Goal: Task Accomplishment & Management: Use online tool/utility

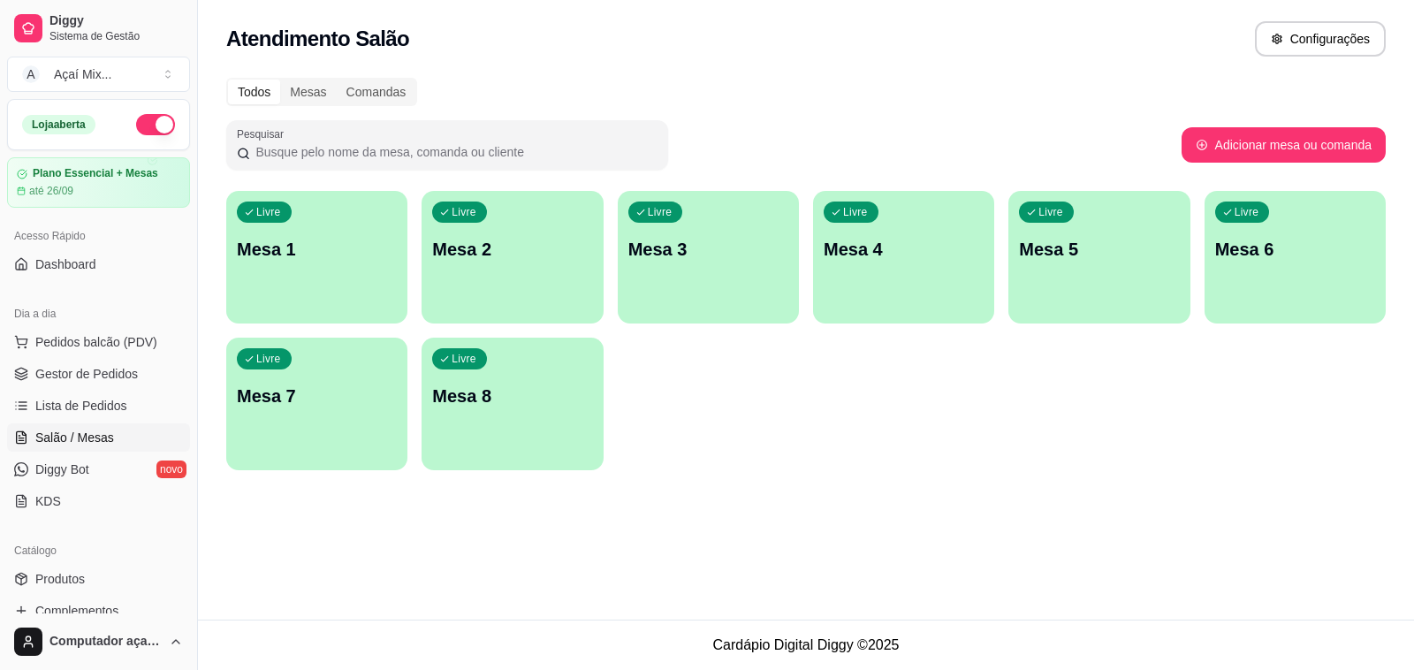
scroll to position [1, 155]
click at [365, 280] on div "Livre Mesa 1" at bounding box center [317, 247] width 176 height 108
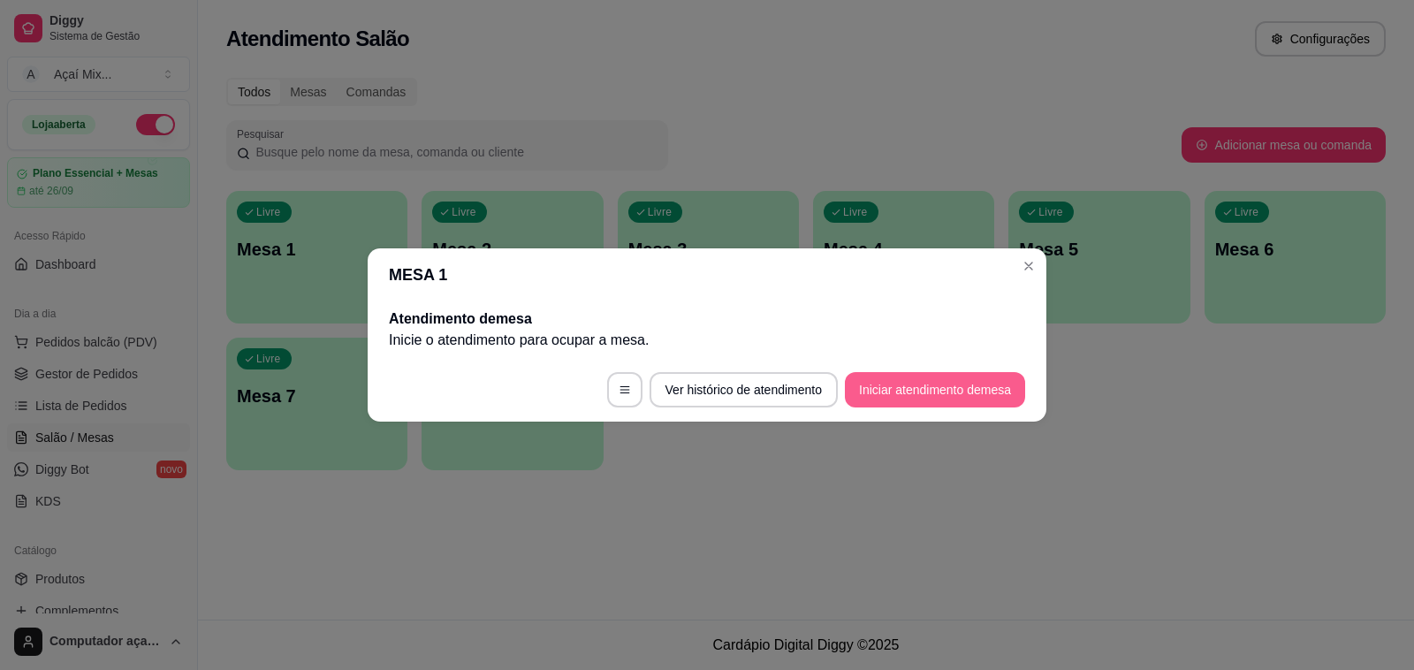
click at [965, 391] on button "Iniciar atendimento de mesa" at bounding box center [935, 389] width 180 height 35
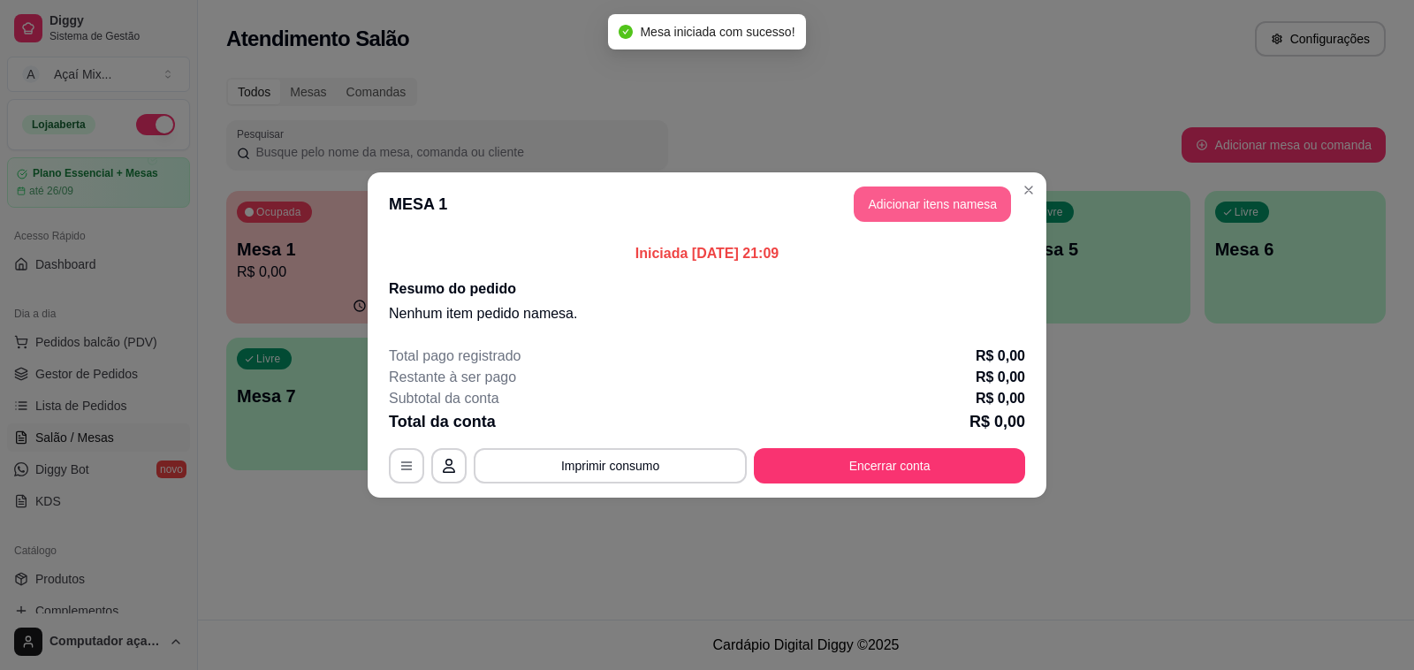
click at [943, 201] on button "Adicionar itens na mesa" at bounding box center [932, 203] width 157 height 35
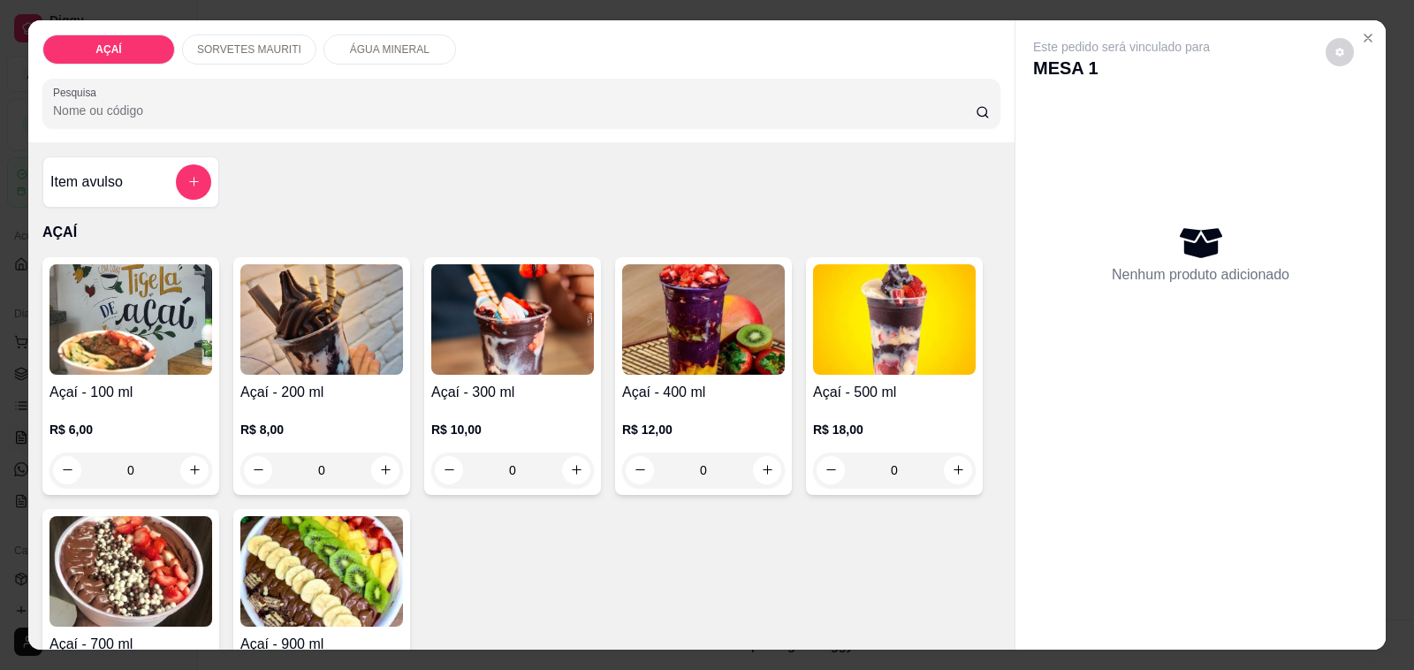
click at [758, 464] on div "0" at bounding box center [703, 469] width 163 height 35
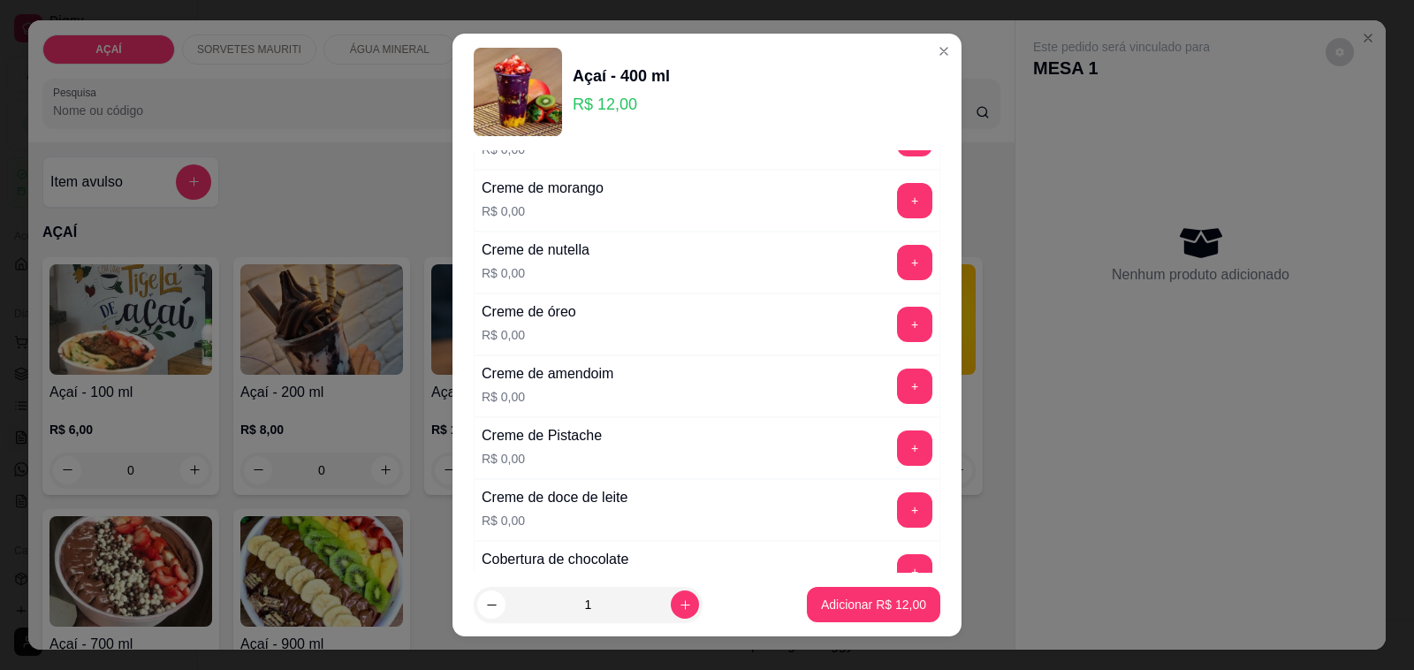
scroll to position [442, 0]
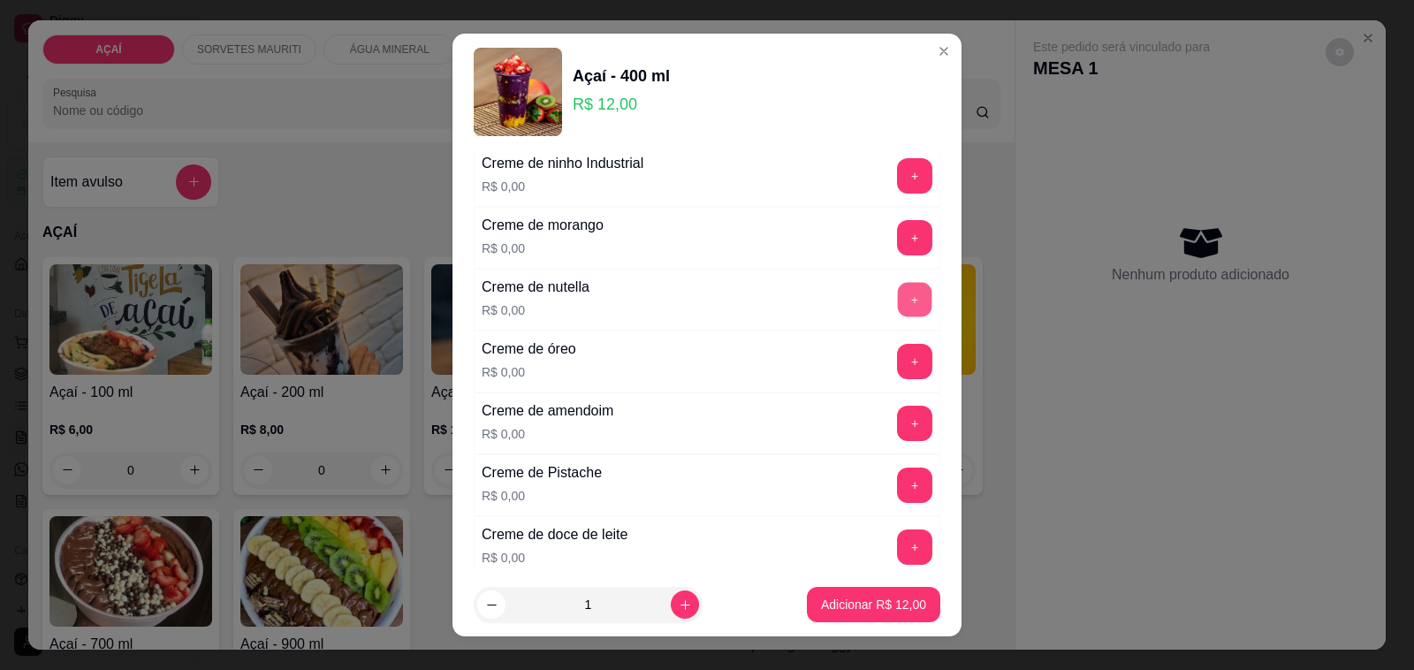
click at [898, 305] on button "+" at bounding box center [915, 300] width 34 height 34
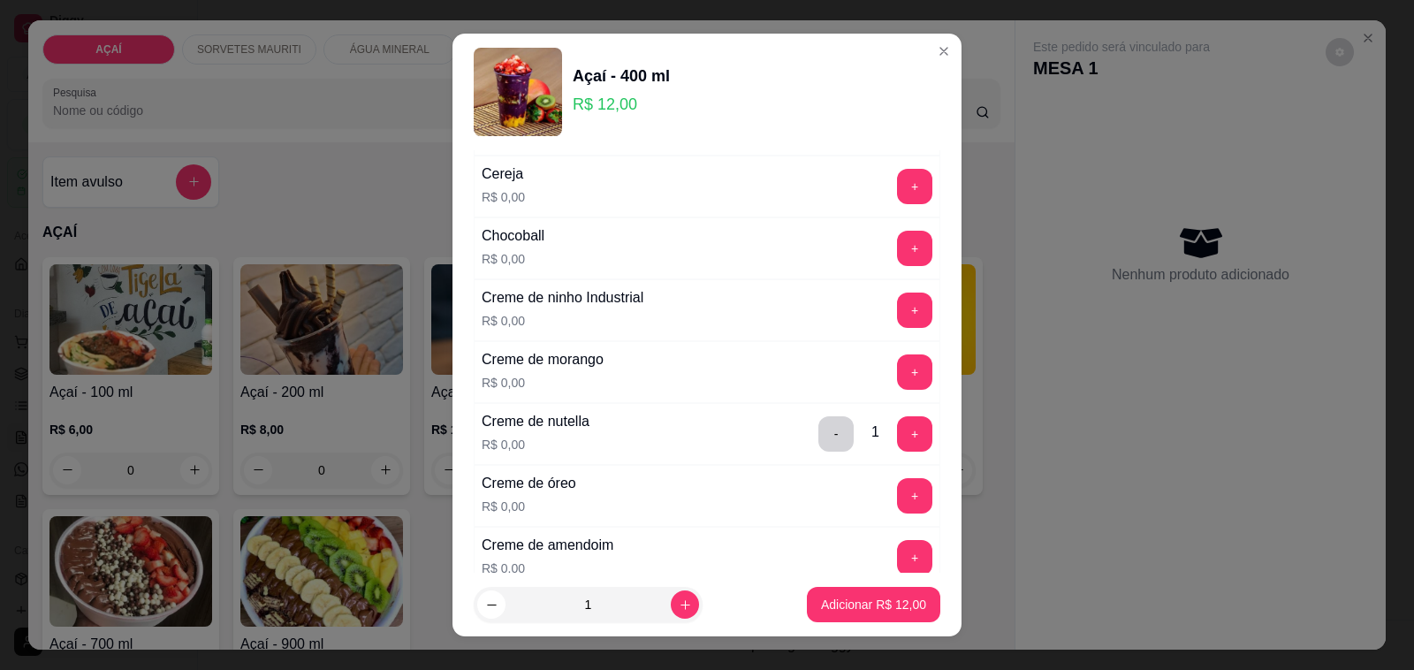
scroll to position [277, 0]
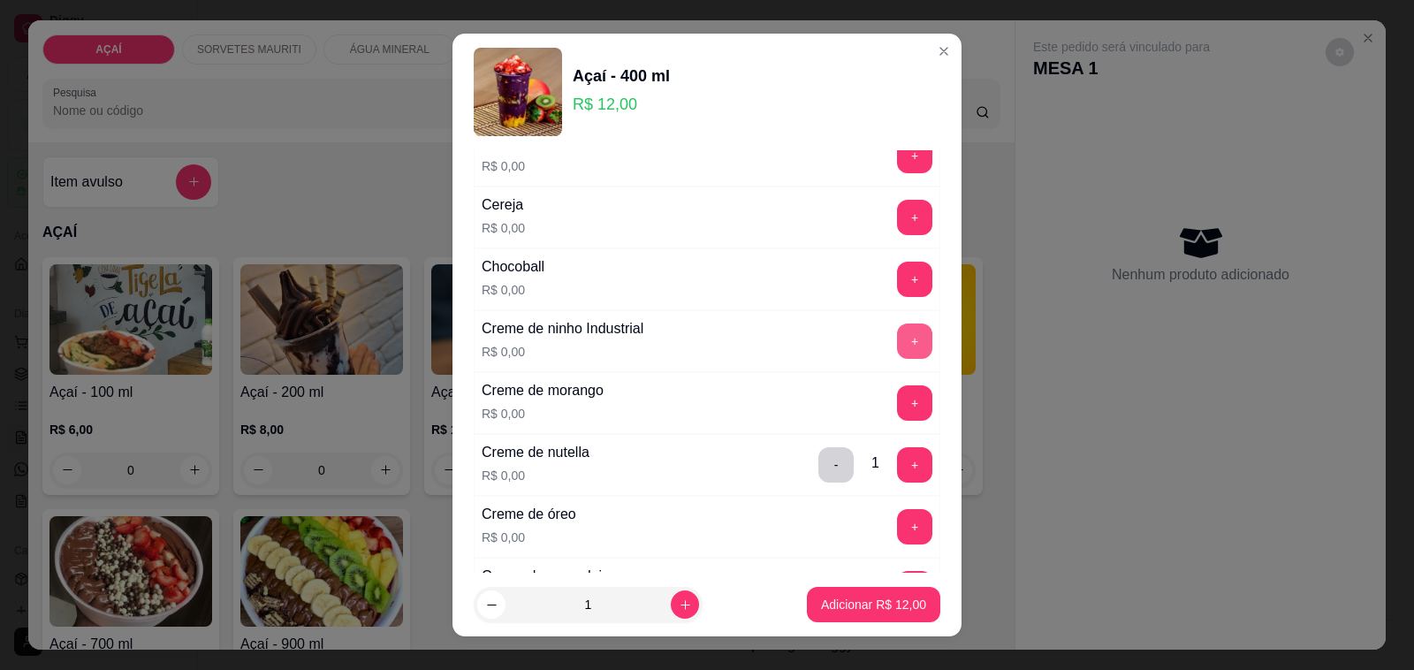
click at [897, 354] on button "+" at bounding box center [914, 340] width 35 height 35
click at [897, 215] on button "+" at bounding box center [914, 217] width 35 height 35
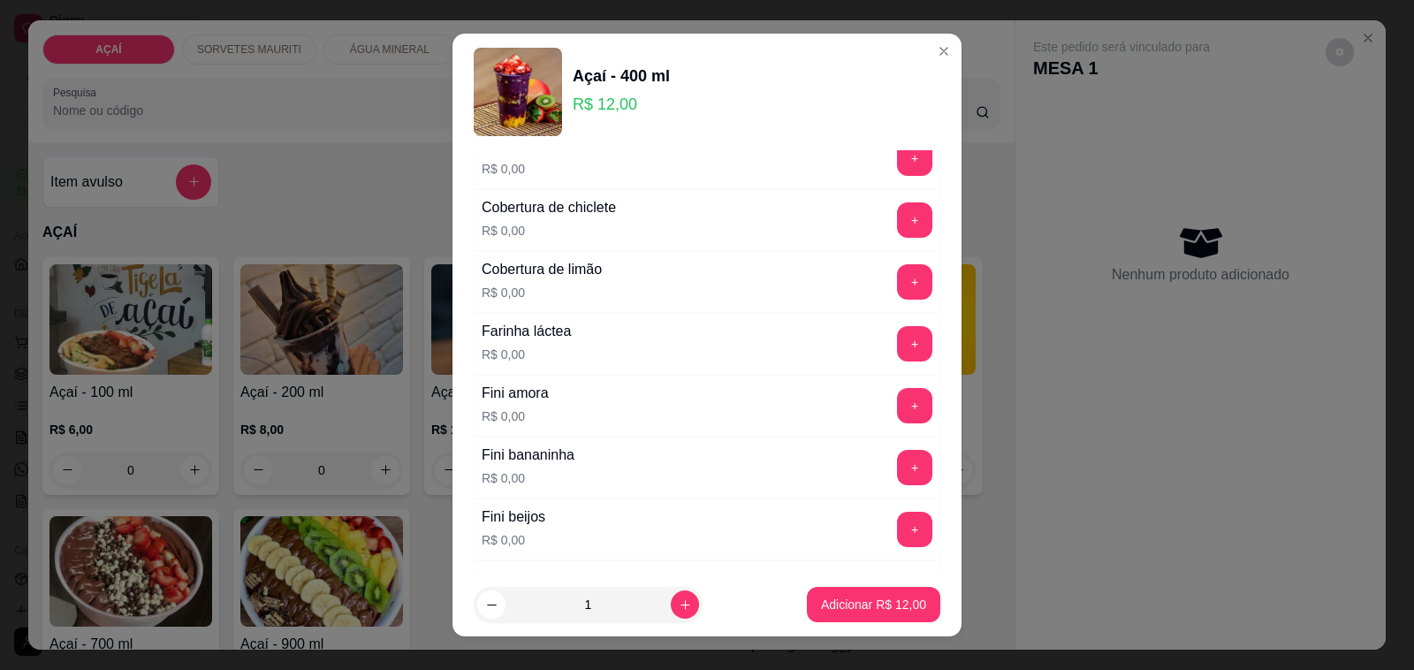
scroll to position [1050, 0]
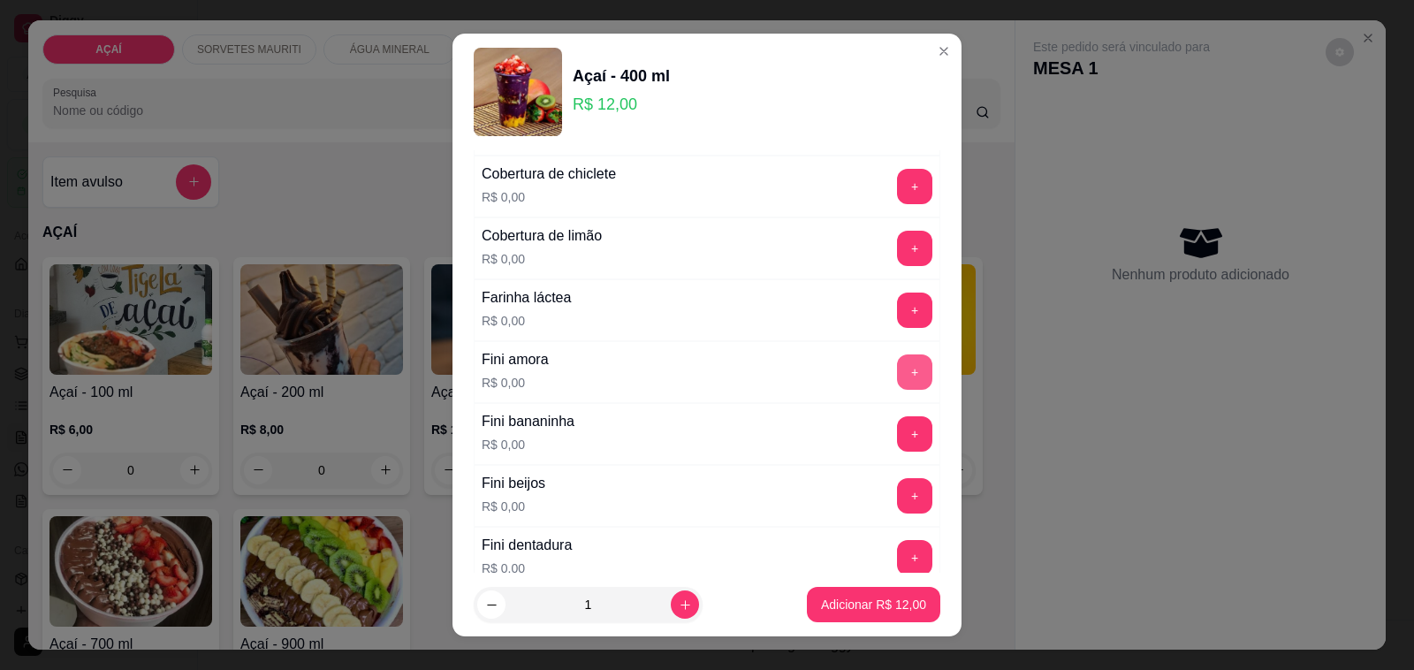
click at [897, 385] on button "+" at bounding box center [914, 371] width 35 height 35
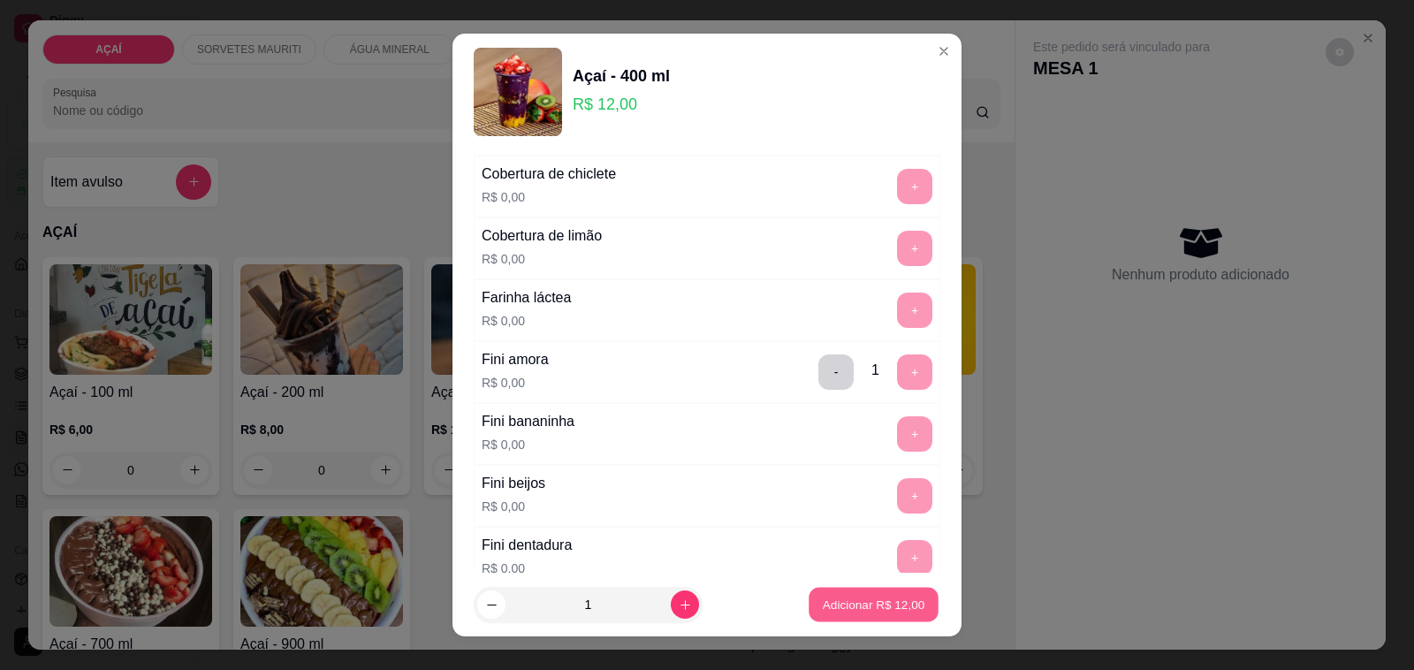
click at [849, 616] on button "Adicionar R$ 12,00" at bounding box center [874, 605] width 130 height 34
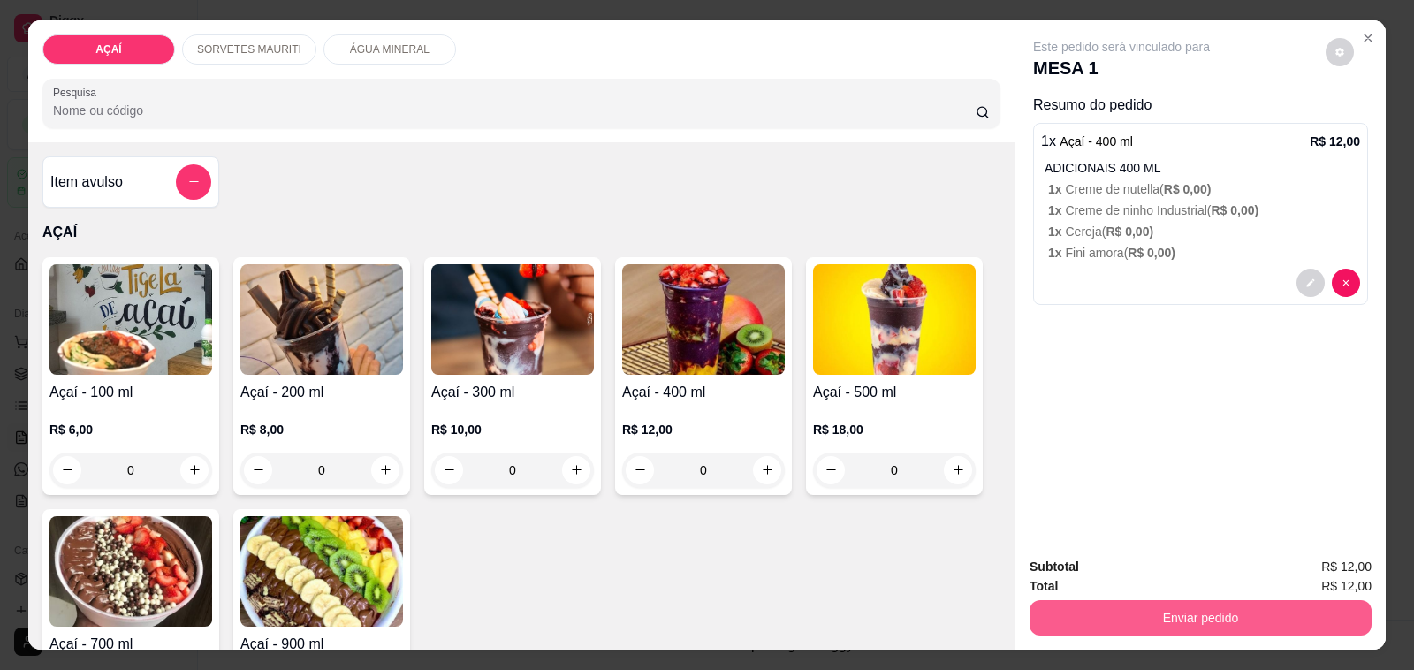
click at [1054, 625] on button "Enviar pedido" at bounding box center [1201, 617] width 342 height 35
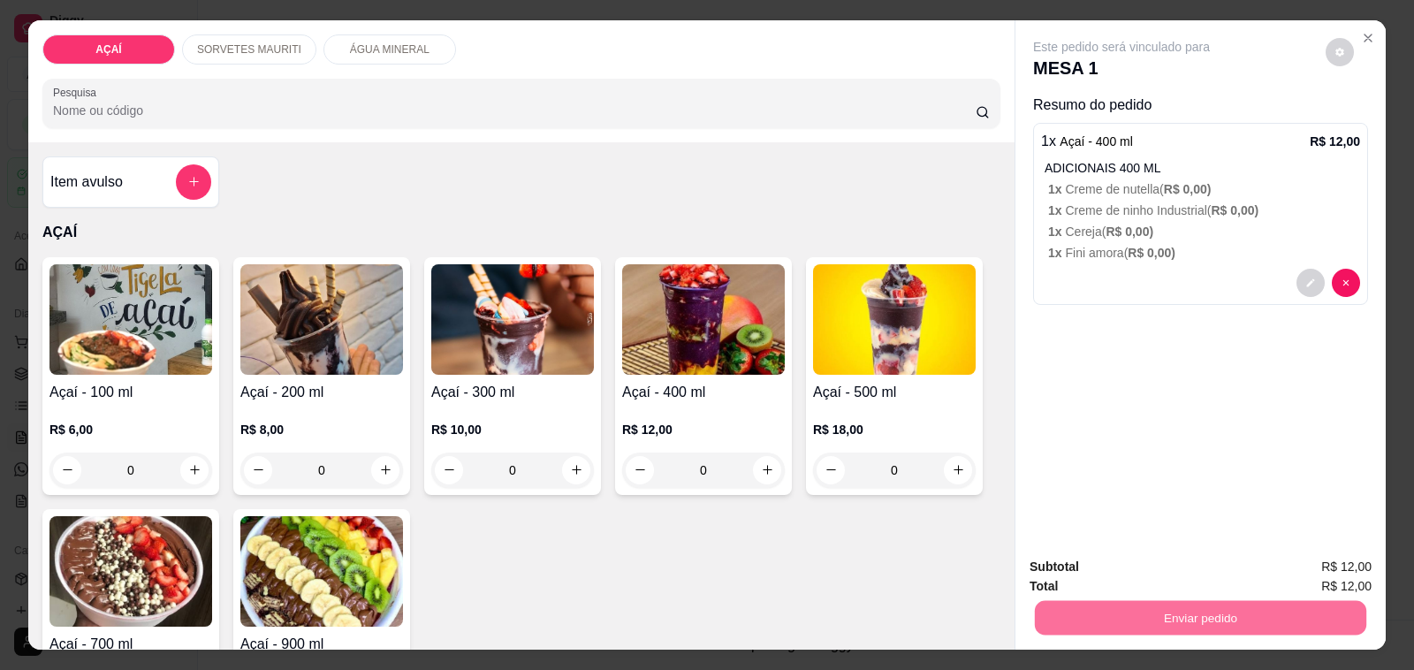
click at [1093, 552] on button "Não registrar e enviar pedido" at bounding box center [1141, 568] width 184 height 34
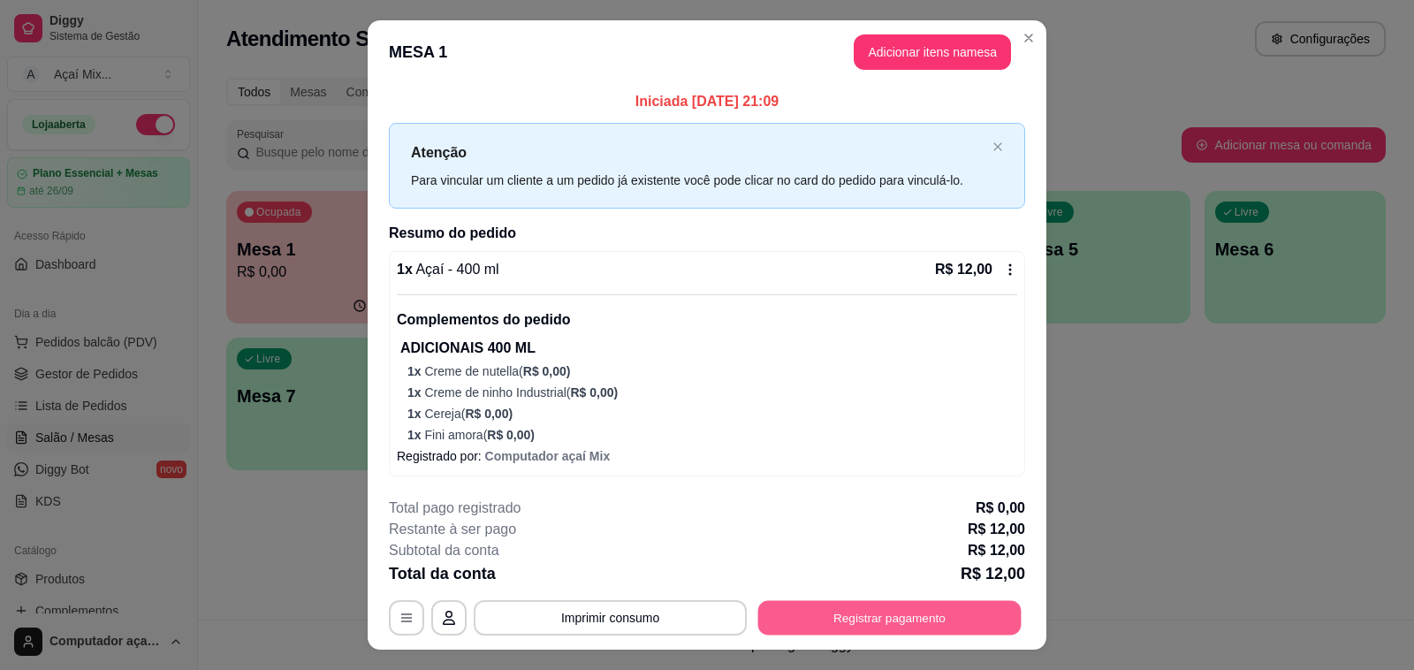
click at [820, 601] on button "Registrar pagamento" at bounding box center [889, 618] width 263 height 34
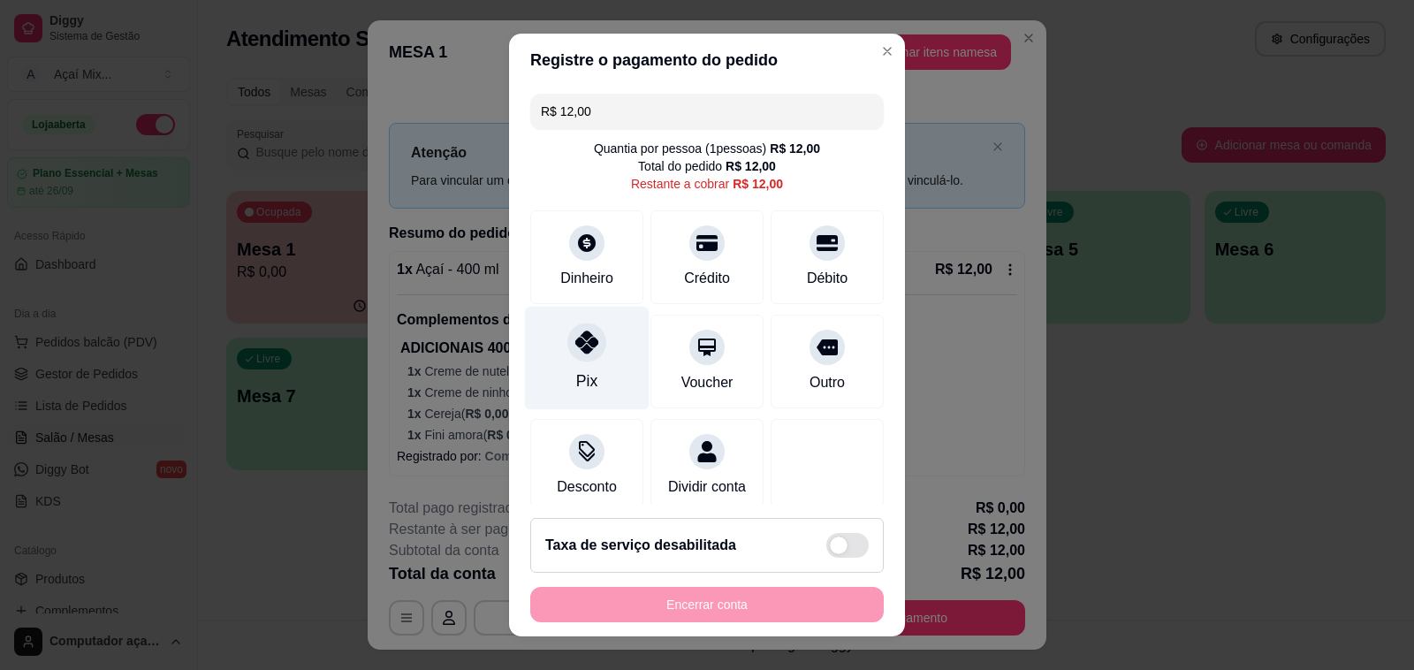
click at [548, 386] on div "Pix" at bounding box center [587, 358] width 125 height 103
type input "R$ 0,00"
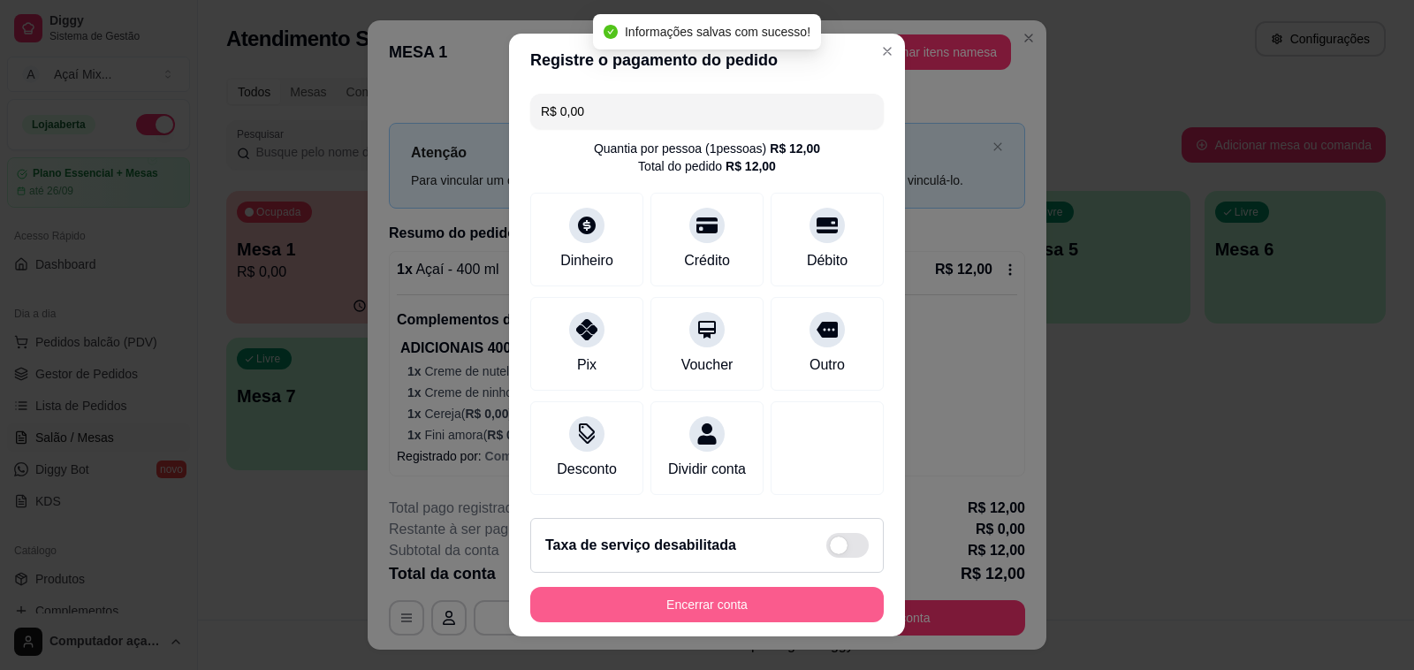
click at [717, 589] on button "Encerrar conta" at bounding box center [706, 604] width 353 height 35
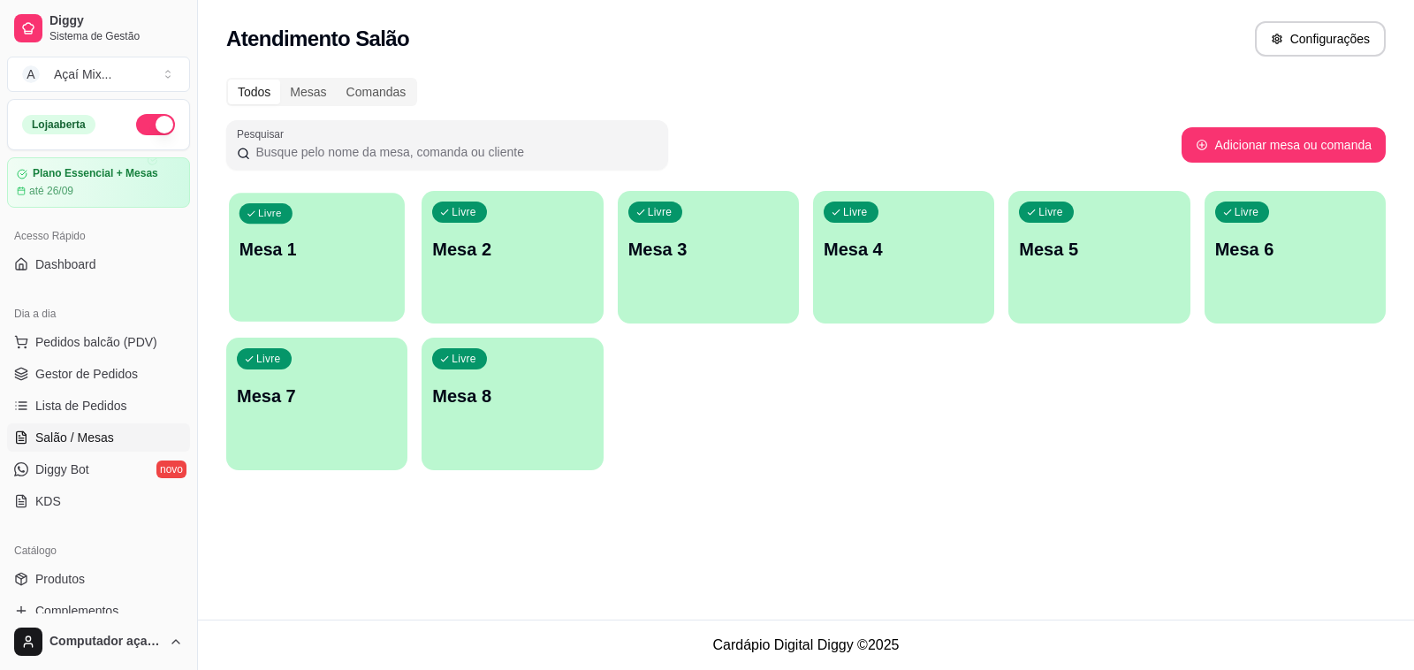
click at [338, 243] on p "Mesa 1" at bounding box center [317, 250] width 156 height 24
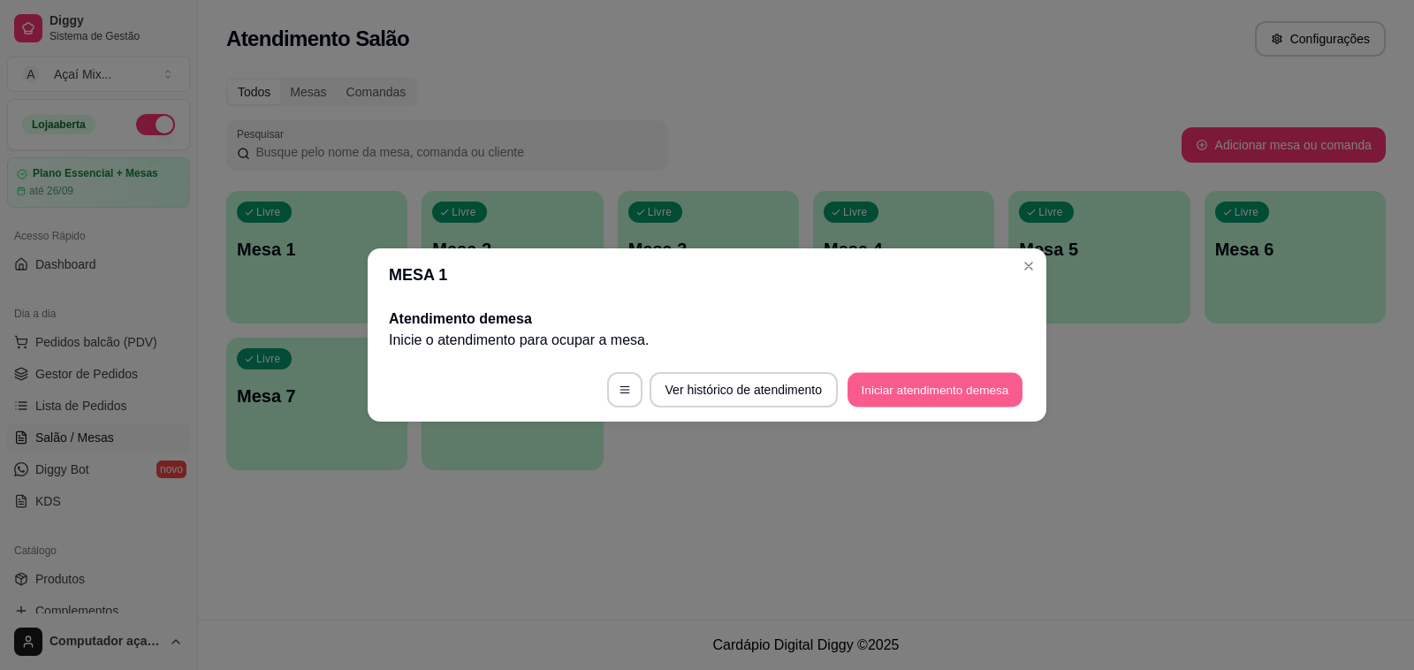
click at [875, 382] on button "Iniciar atendimento de mesa" at bounding box center [935, 390] width 175 height 34
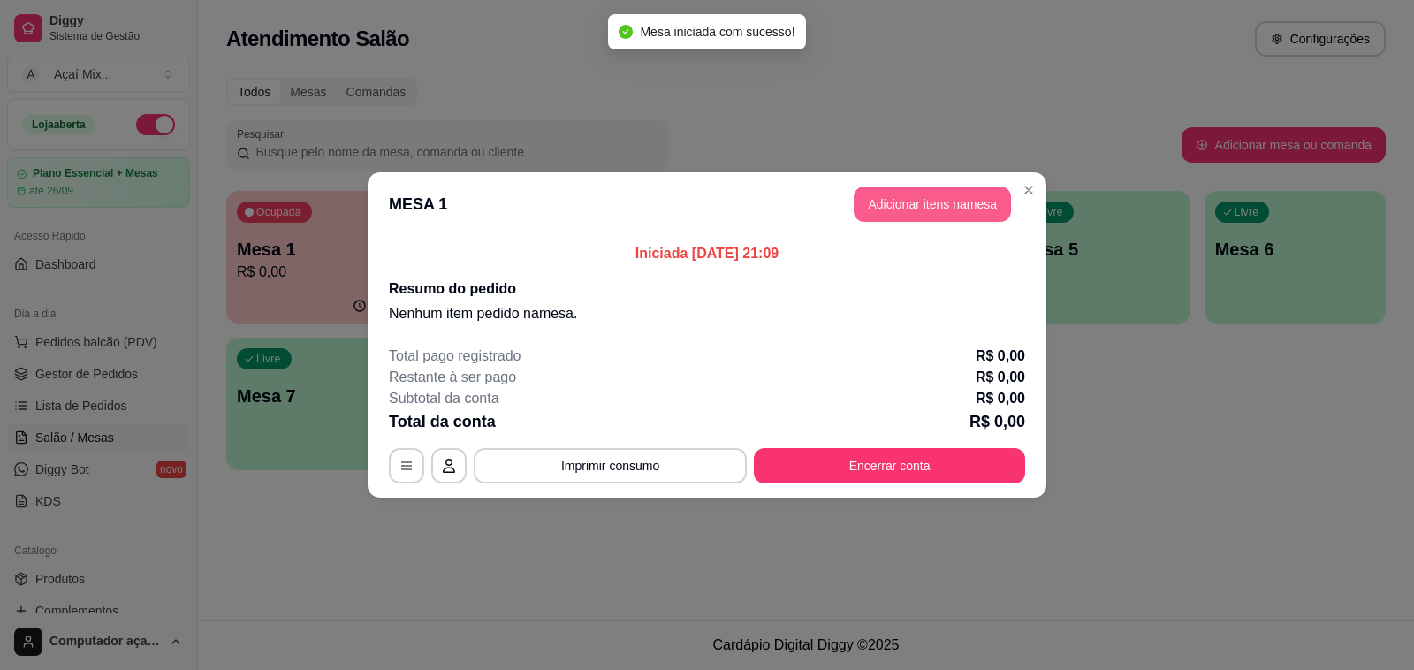
click at [877, 212] on button "Adicionar itens na mesa" at bounding box center [932, 203] width 157 height 35
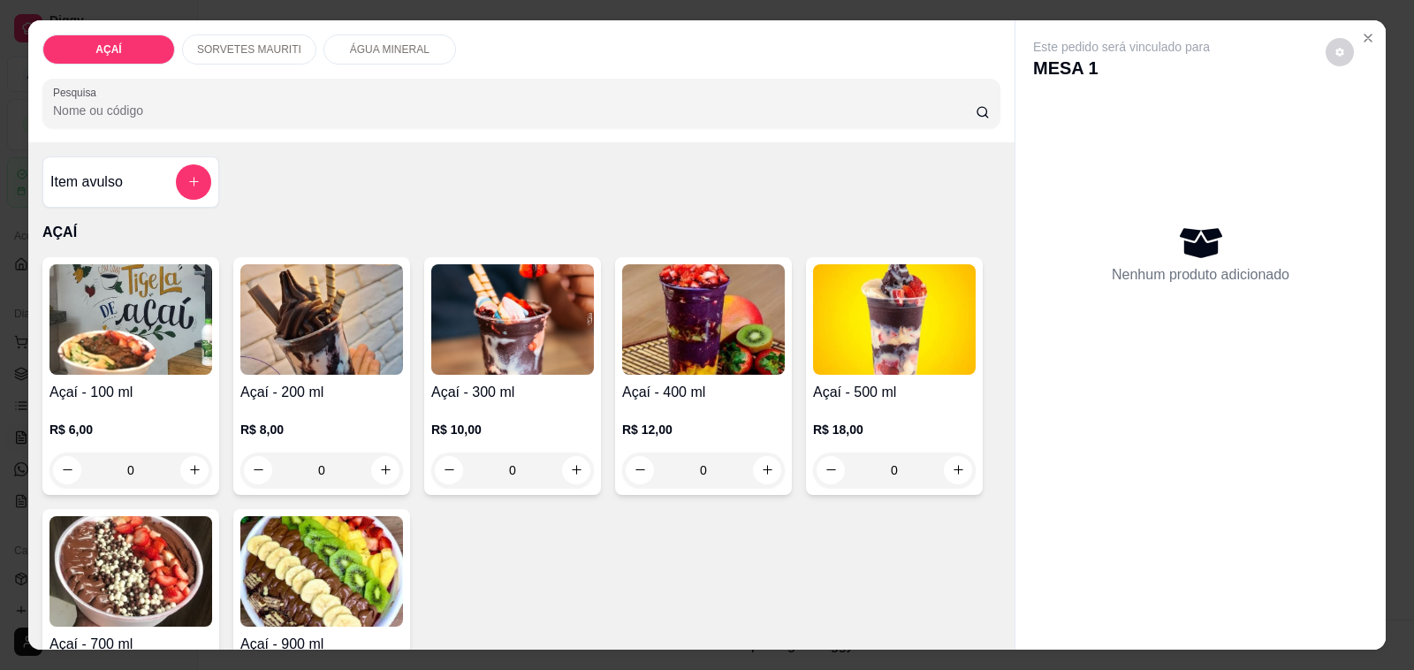
click at [384, 460] on div "0" at bounding box center [321, 469] width 163 height 35
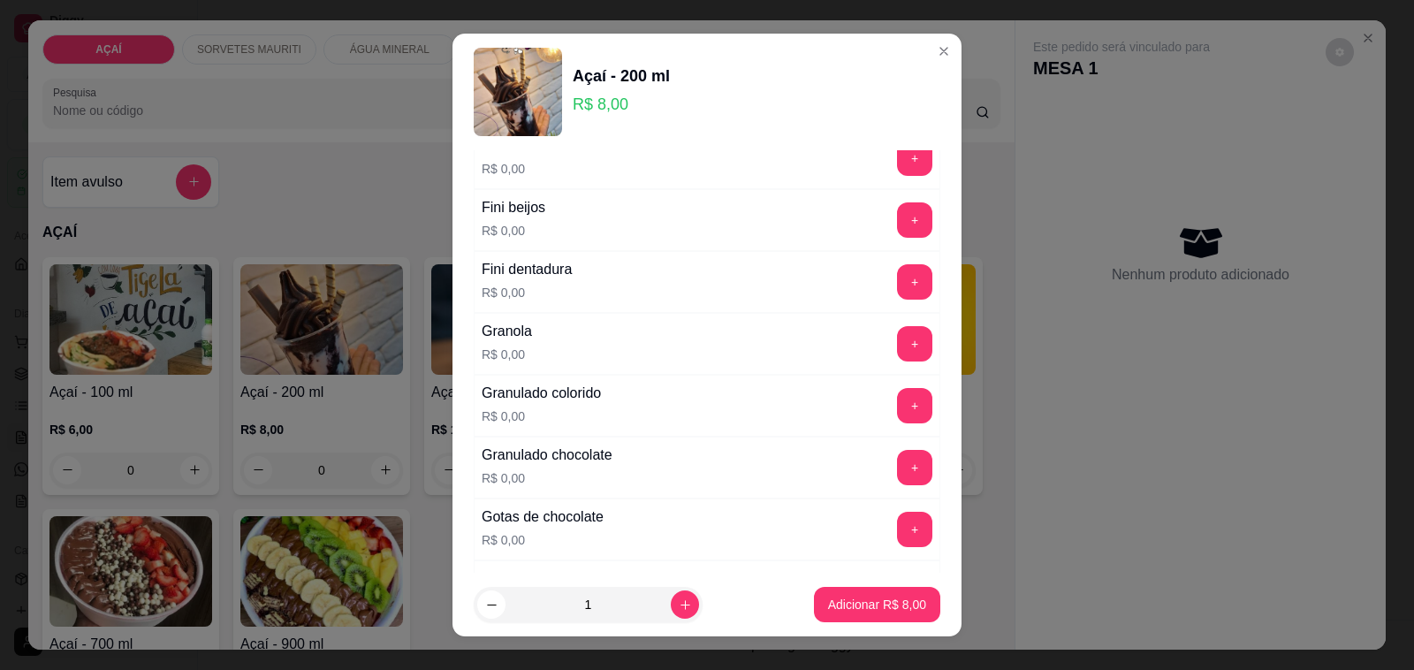
scroll to position [1436, 0]
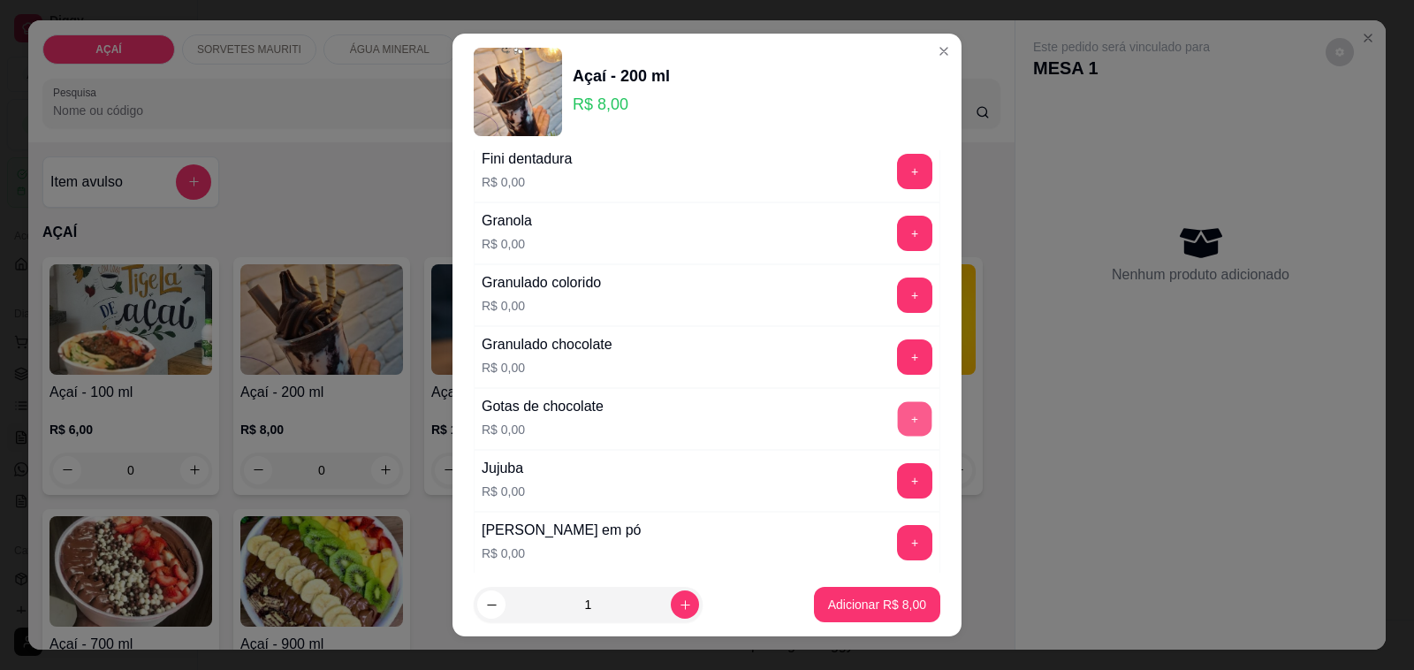
click at [898, 433] on button "+" at bounding box center [915, 419] width 34 height 34
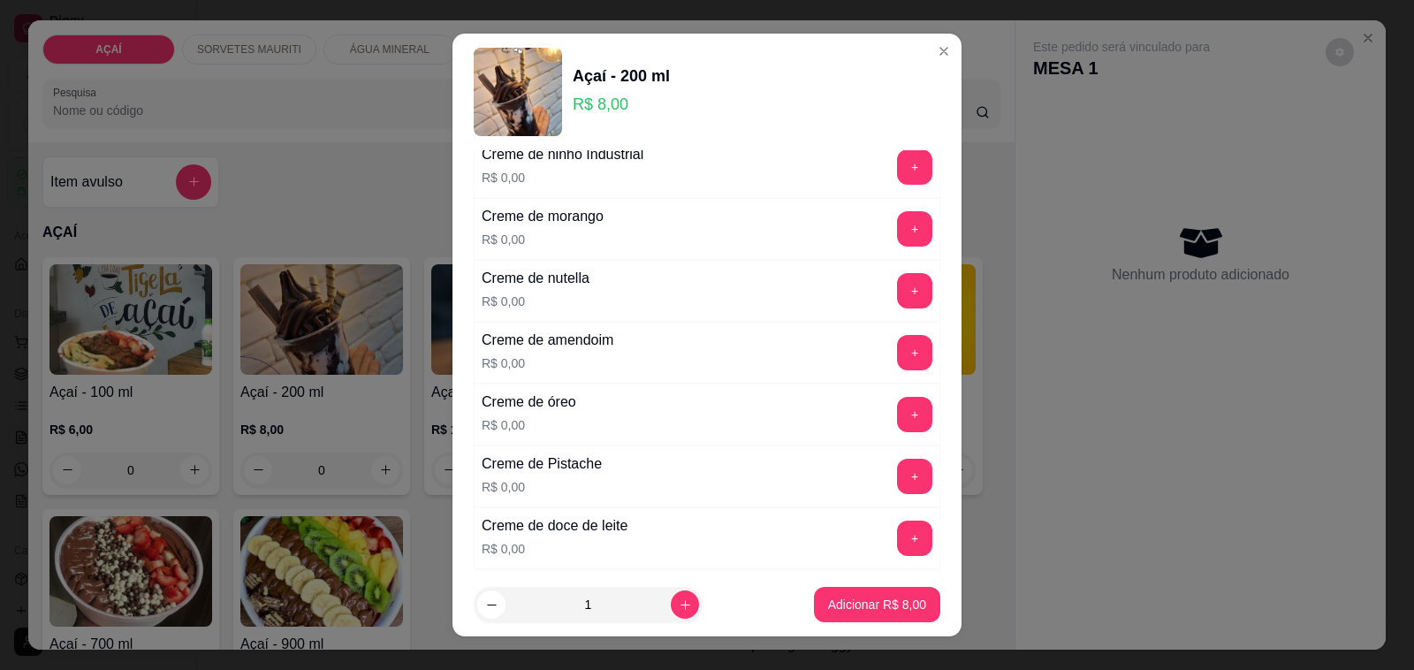
scroll to position [442, 0]
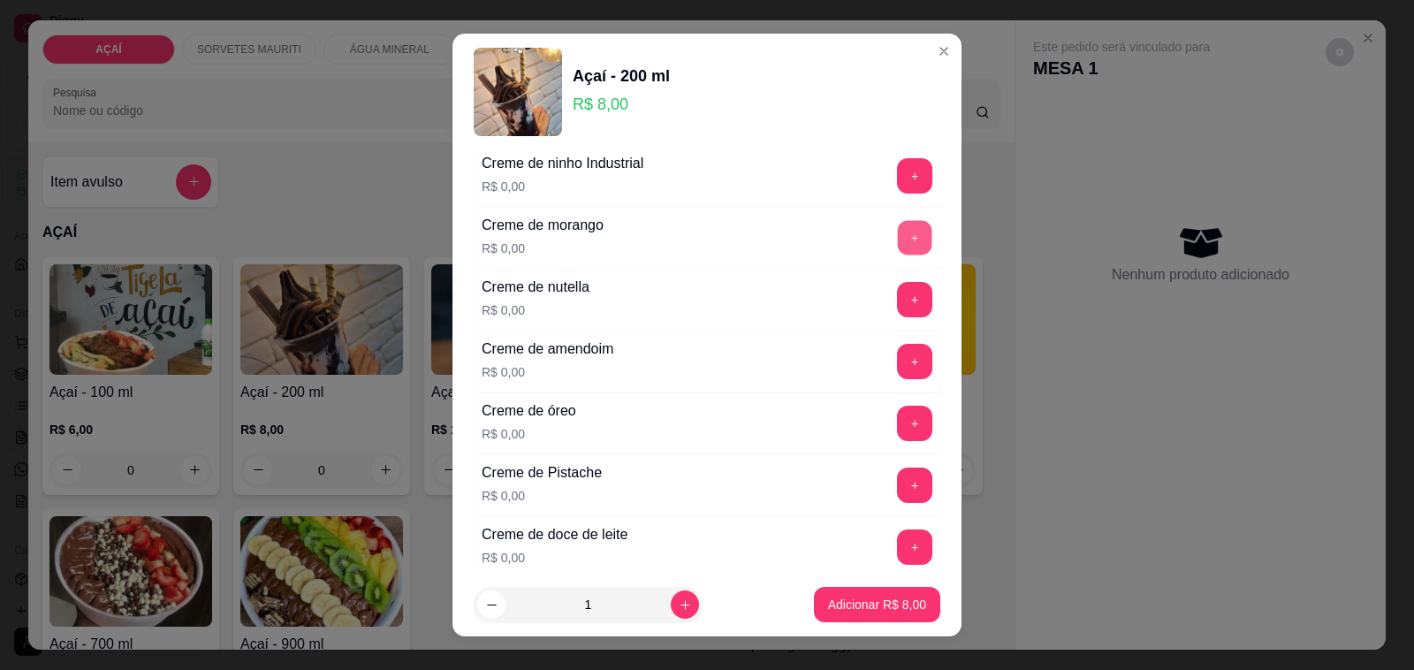
click at [898, 236] on button "+" at bounding box center [915, 238] width 34 height 34
click at [882, 595] on button "Adicionar R$ 8,00" at bounding box center [877, 604] width 126 height 35
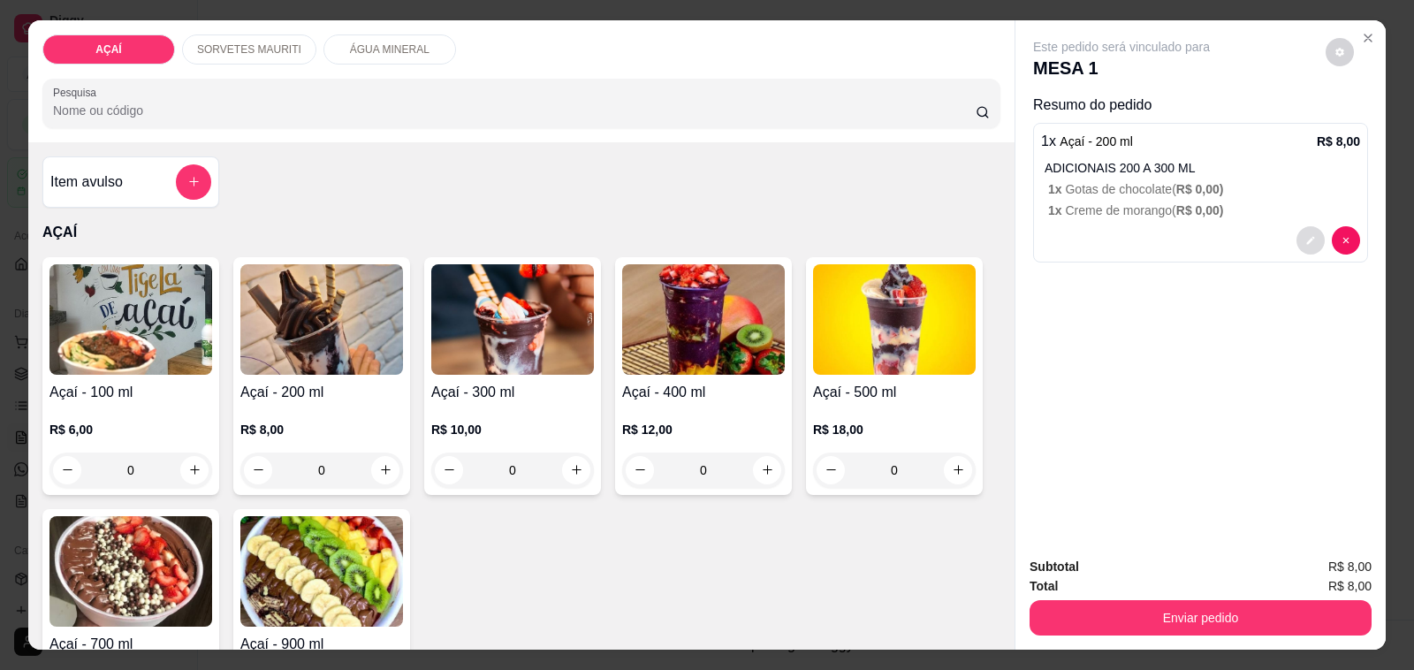
click at [1299, 239] on button "decrease-product-quantity" at bounding box center [1310, 240] width 28 height 28
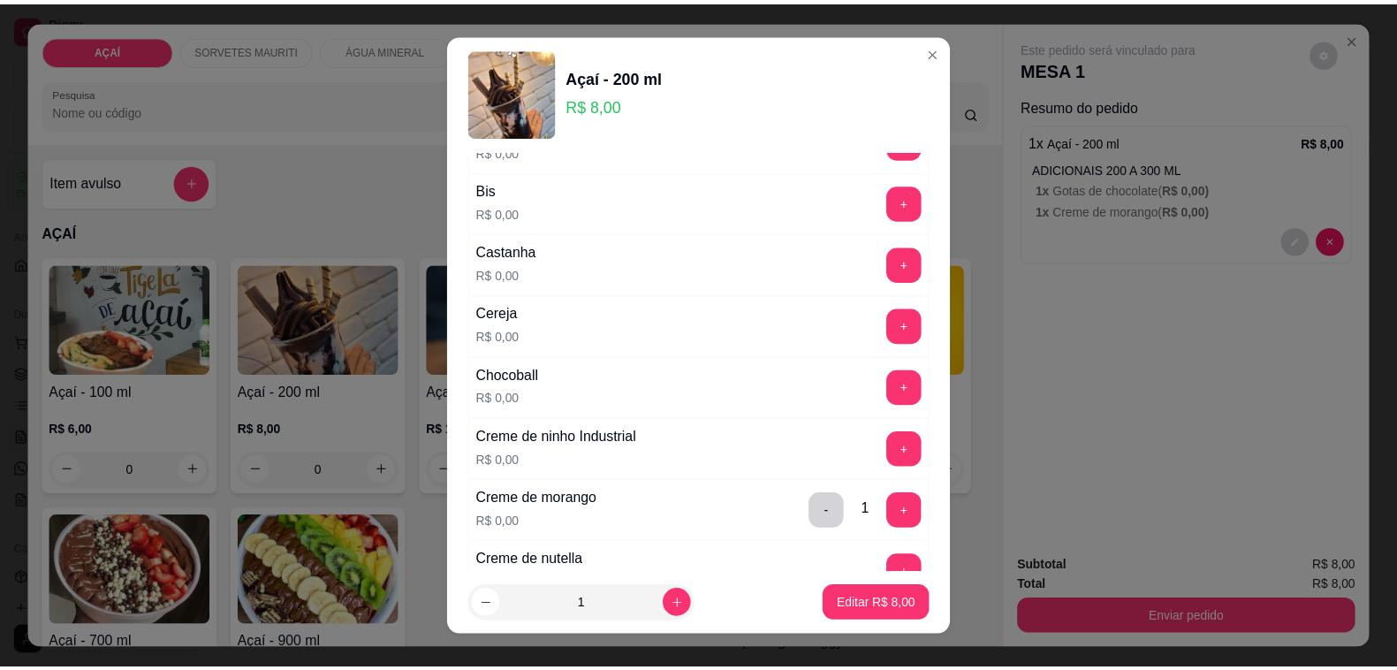
scroll to position [221, 0]
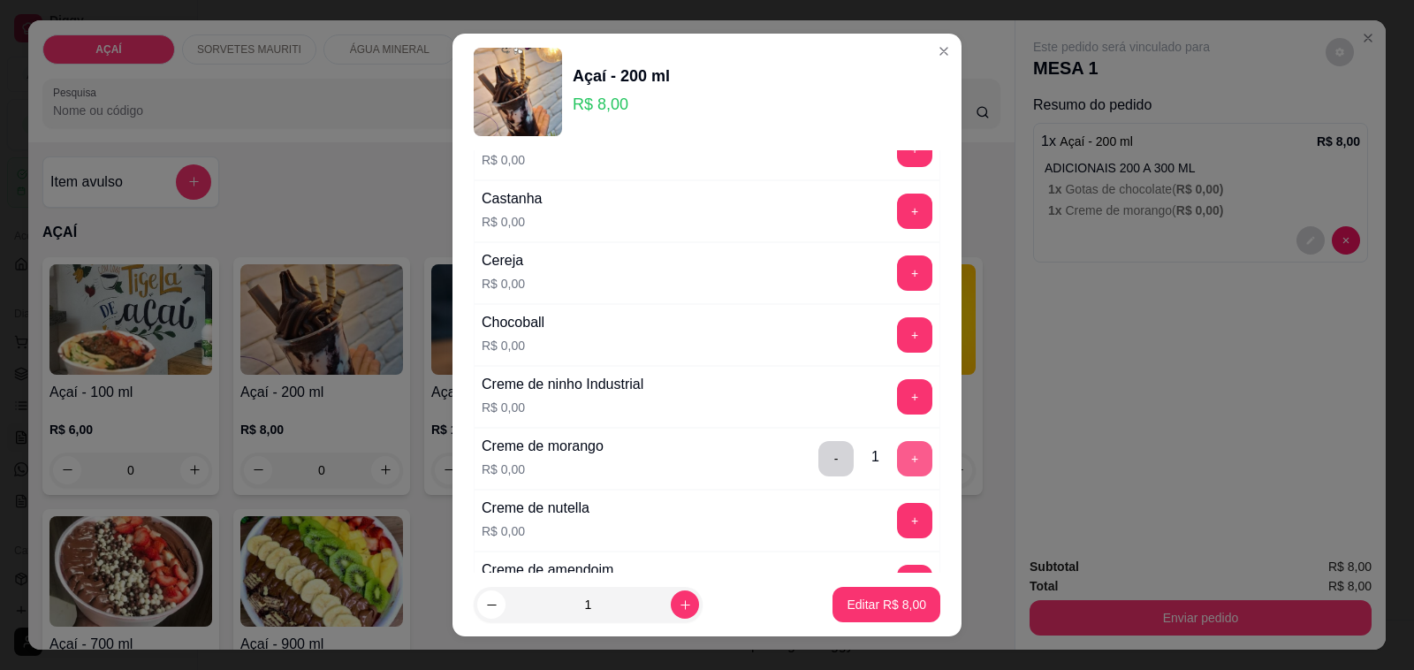
click at [897, 461] on button "+" at bounding box center [914, 458] width 35 height 35
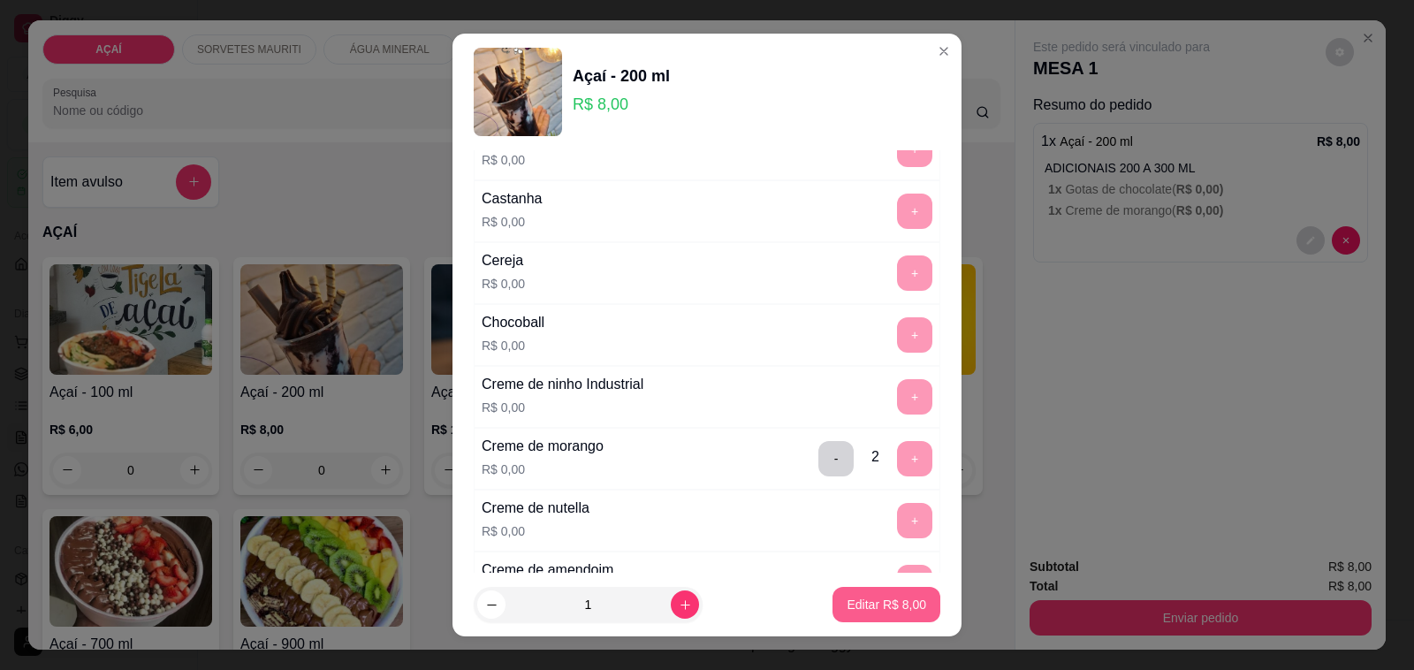
click at [875, 603] on p "Editar R$ 8,00" at bounding box center [887, 605] width 80 height 18
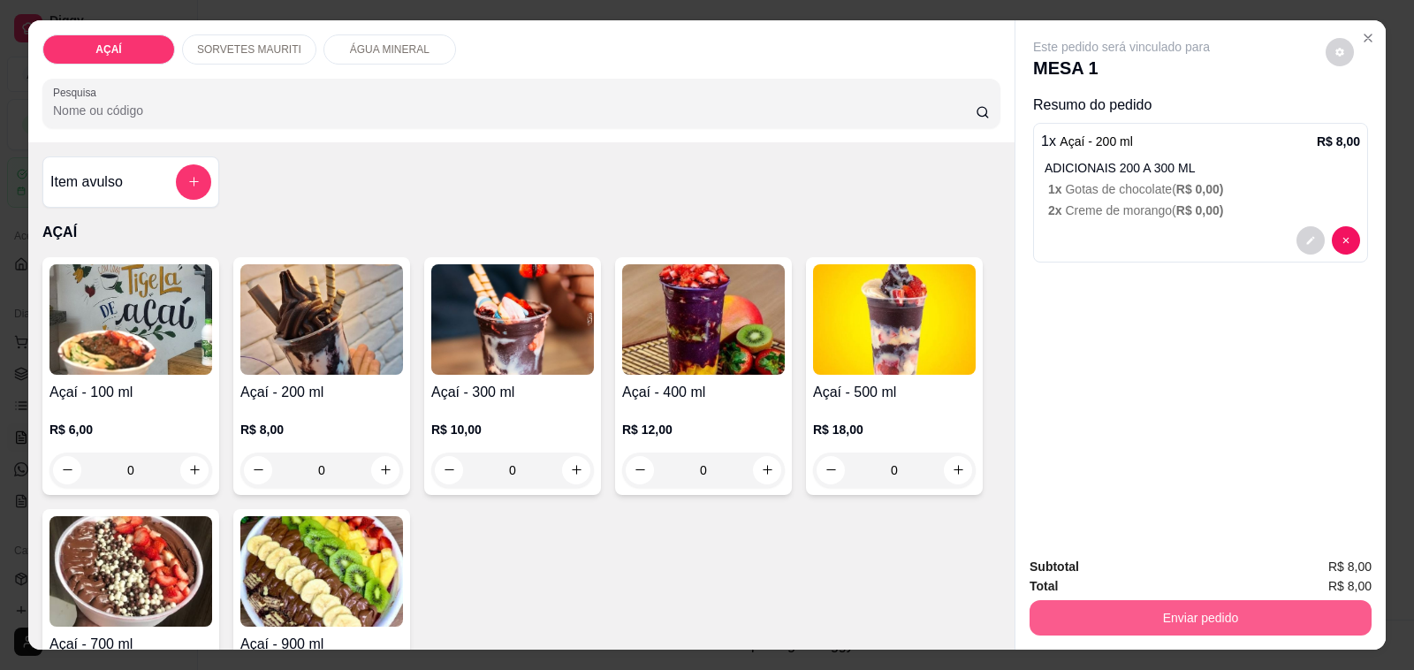
click at [1053, 619] on button "Enviar pedido" at bounding box center [1201, 617] width 342 height 35
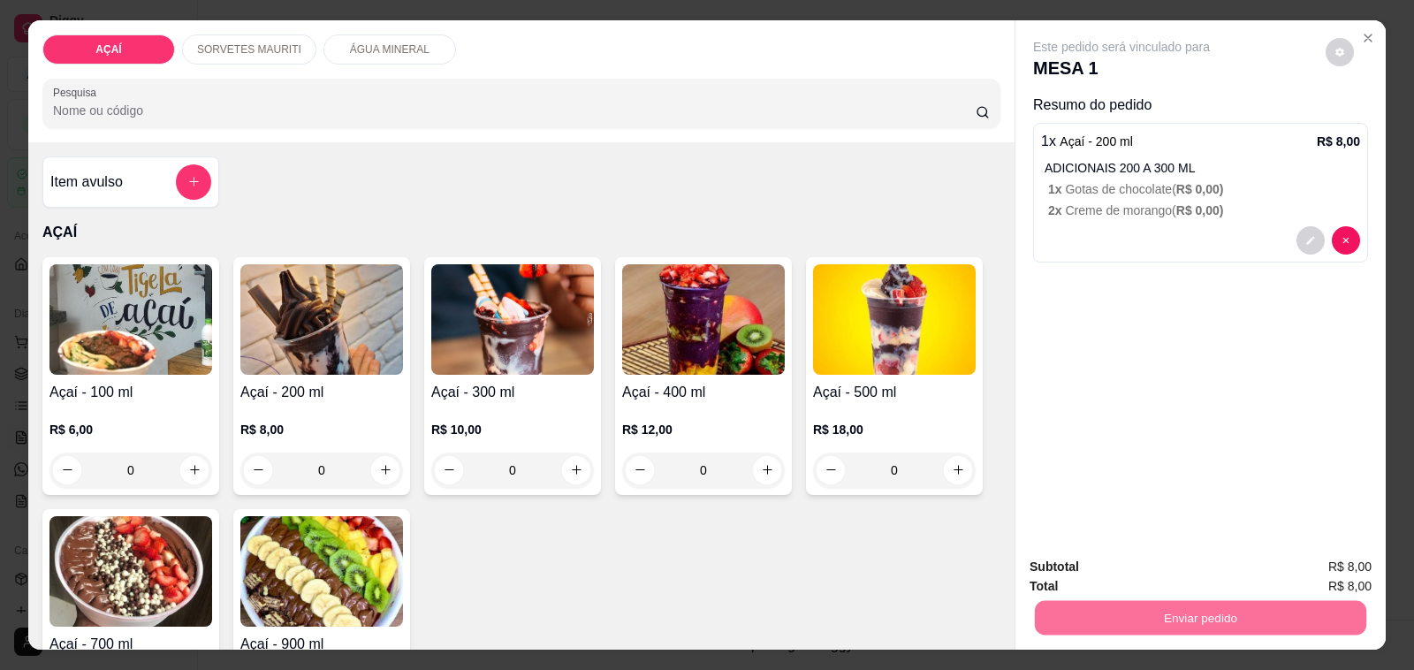
click at [1079, 575] on button "Não registrar e enviar pedido" at bounding box center [1141, 568] width 184 height 34
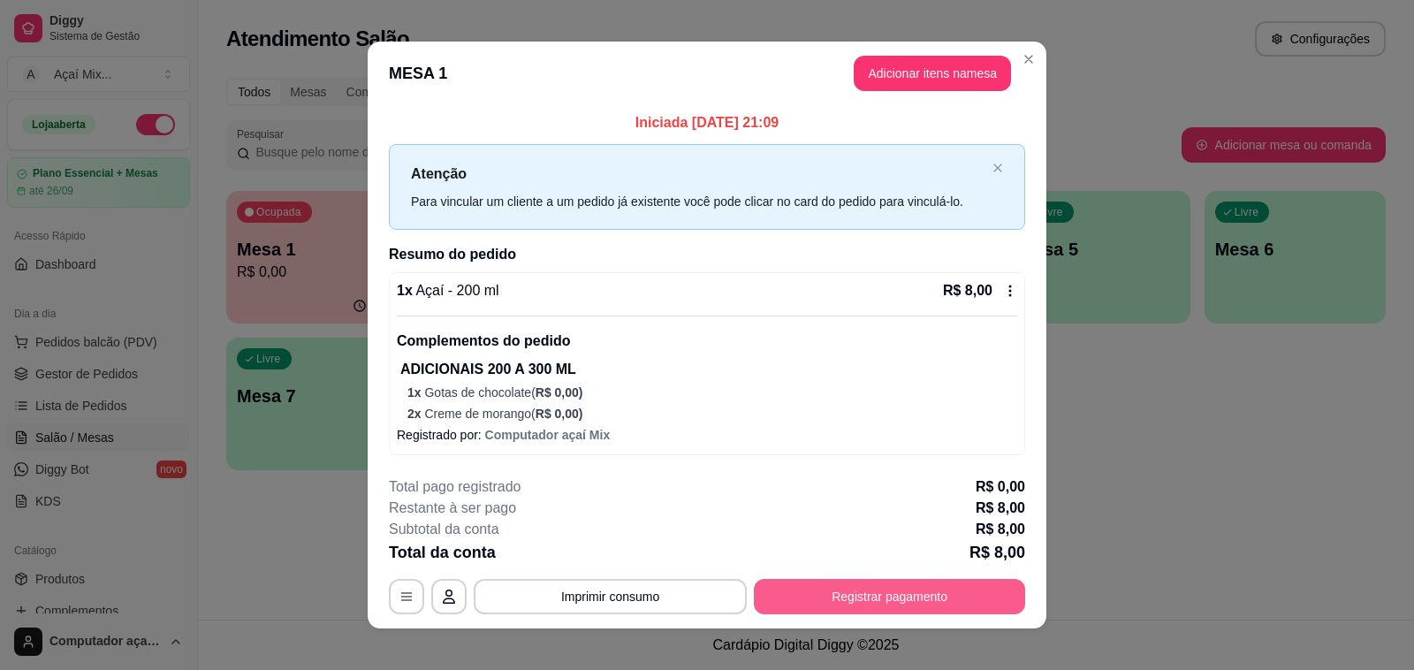
click at [891, 593] on button "Registrar pagamento" at bounding box center [889, 596] width 271 height 35
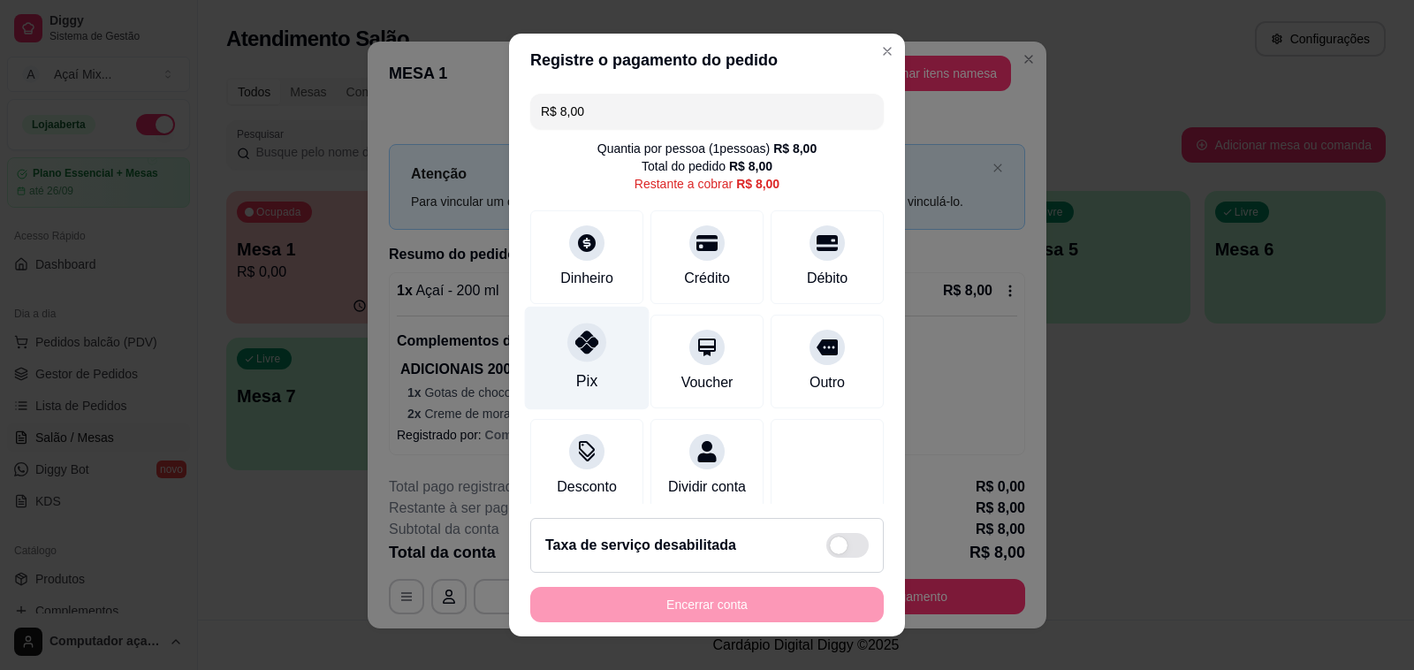
click at [590, 349] on div "Pix" at bounding box center [587, 358] width 125 height 103
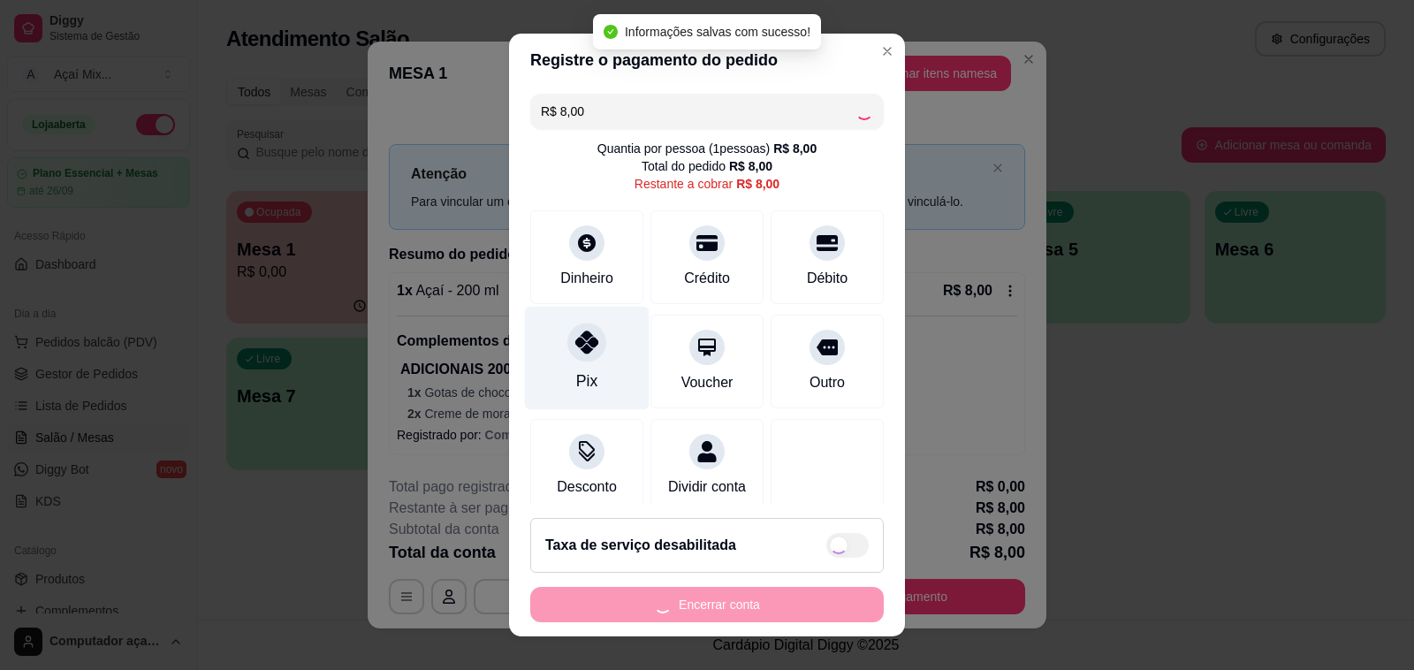
type input "R$ 0,00"
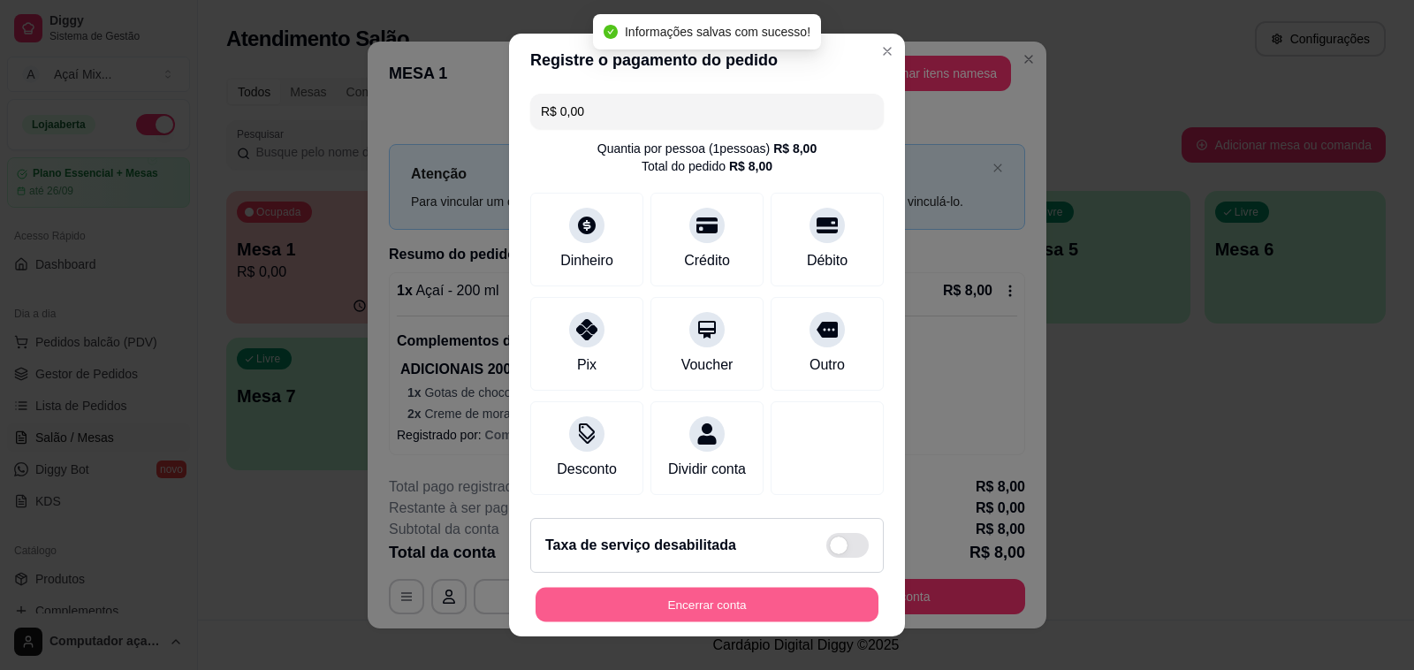
click at [648, 608] on button "Encerrar conta" at bounding box center [707, 605] width 343 height 34
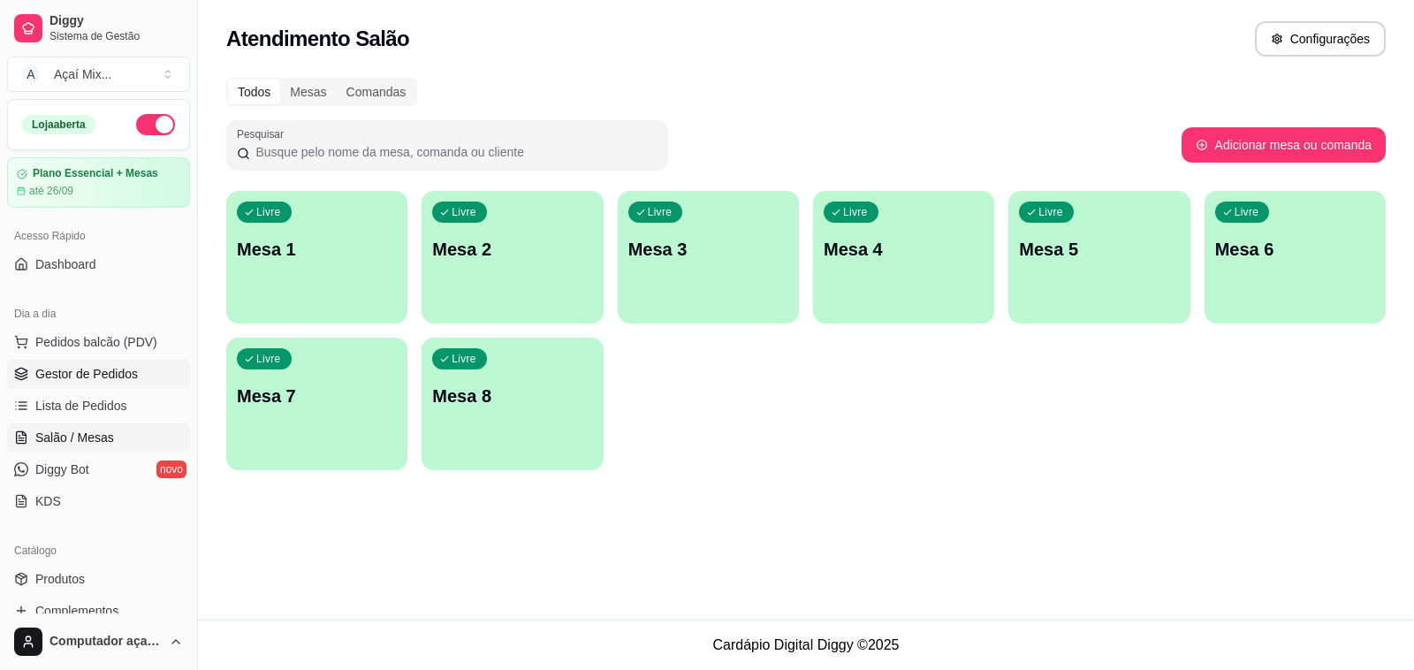
click at [119, 386] on link "Gestor de Pedidos" at bounding box center [98, 374] width 183 height 28
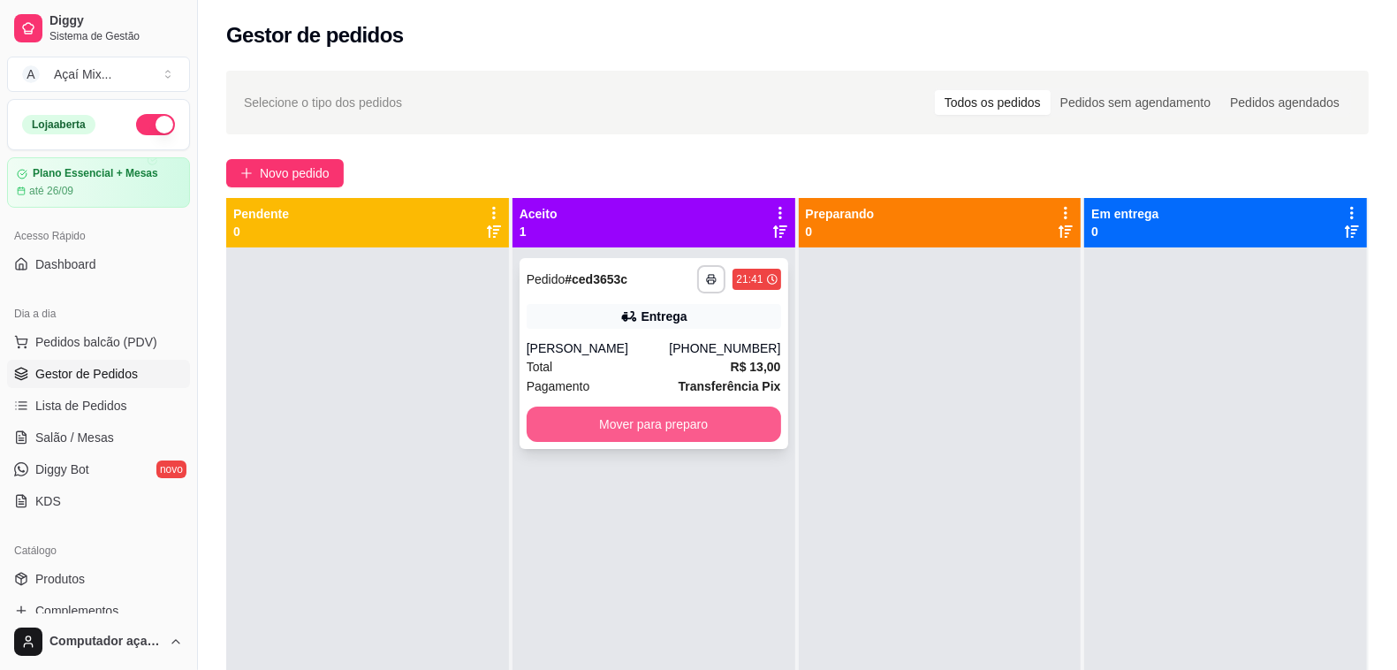
click at [683, 427] on button "Mover para preparo" at bounding box center [654, 424] width 255 height 35
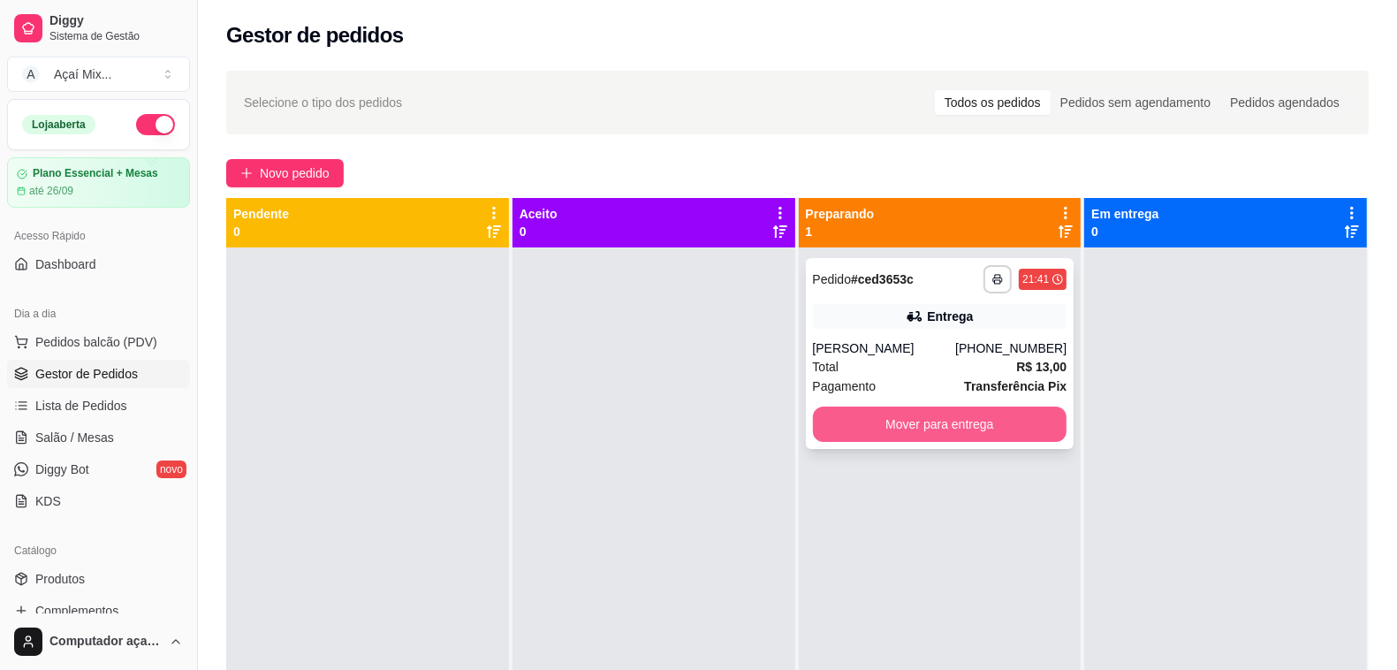
click at [929, 438] on button "Mover para entrega" at bounding box center [940, 424] width 255 height 35
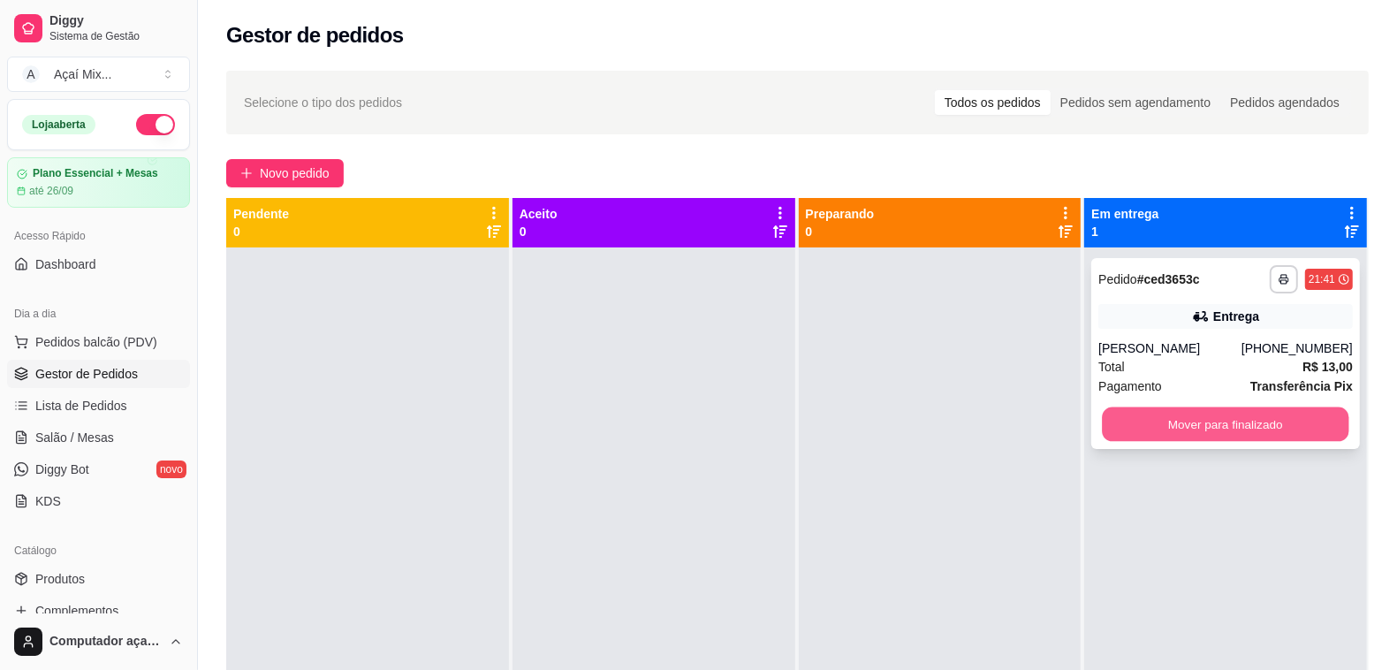
click at [1296, 424] on button "Mover para finalizado" at bounding box center [1226, 424] width 247 height 34
